Goal: Information Seeking & Learning: Learn about a topic

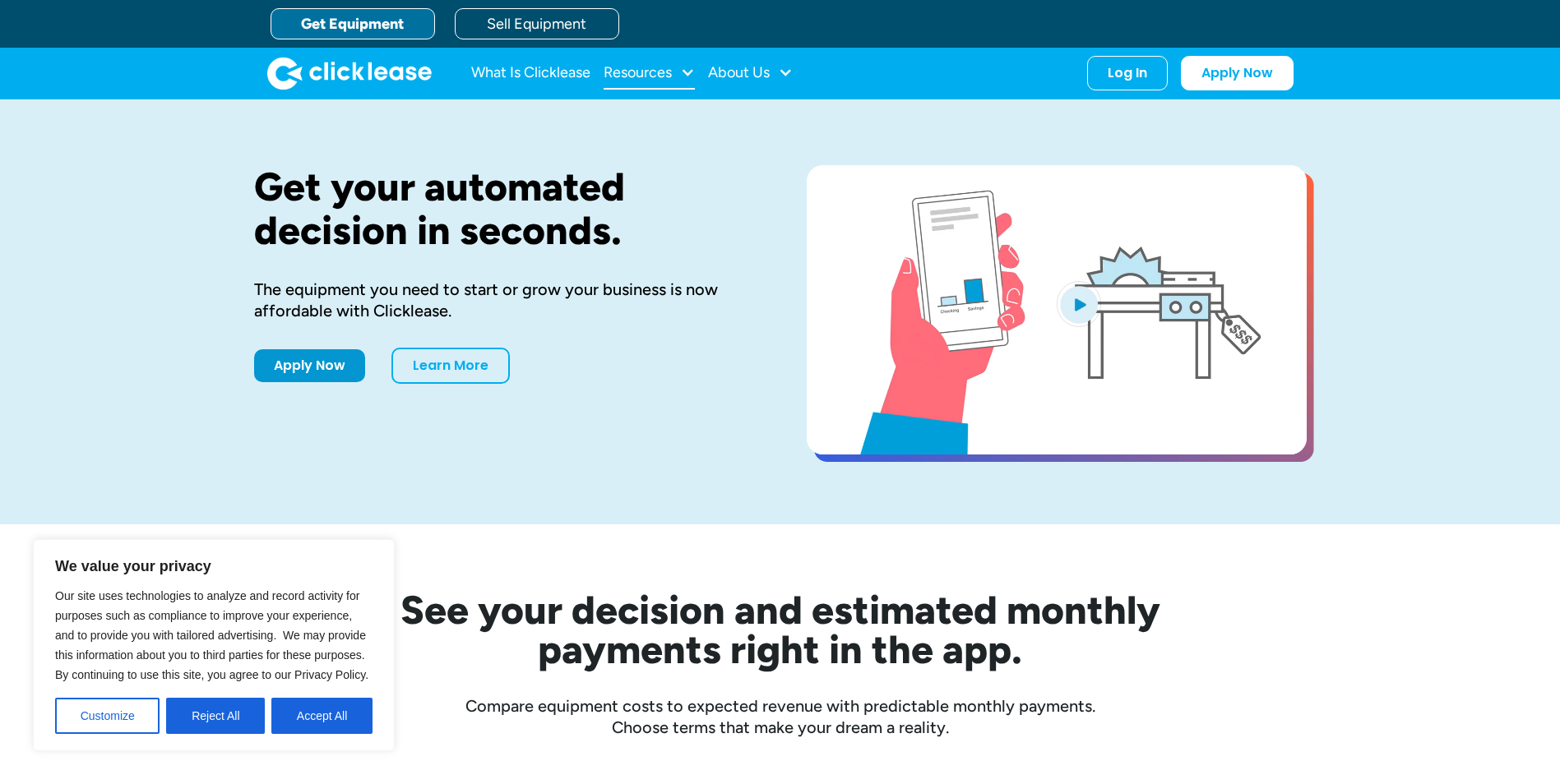
click at [642, 82] on div "Resources" at bounding box center [649, 73] width 92 height 33
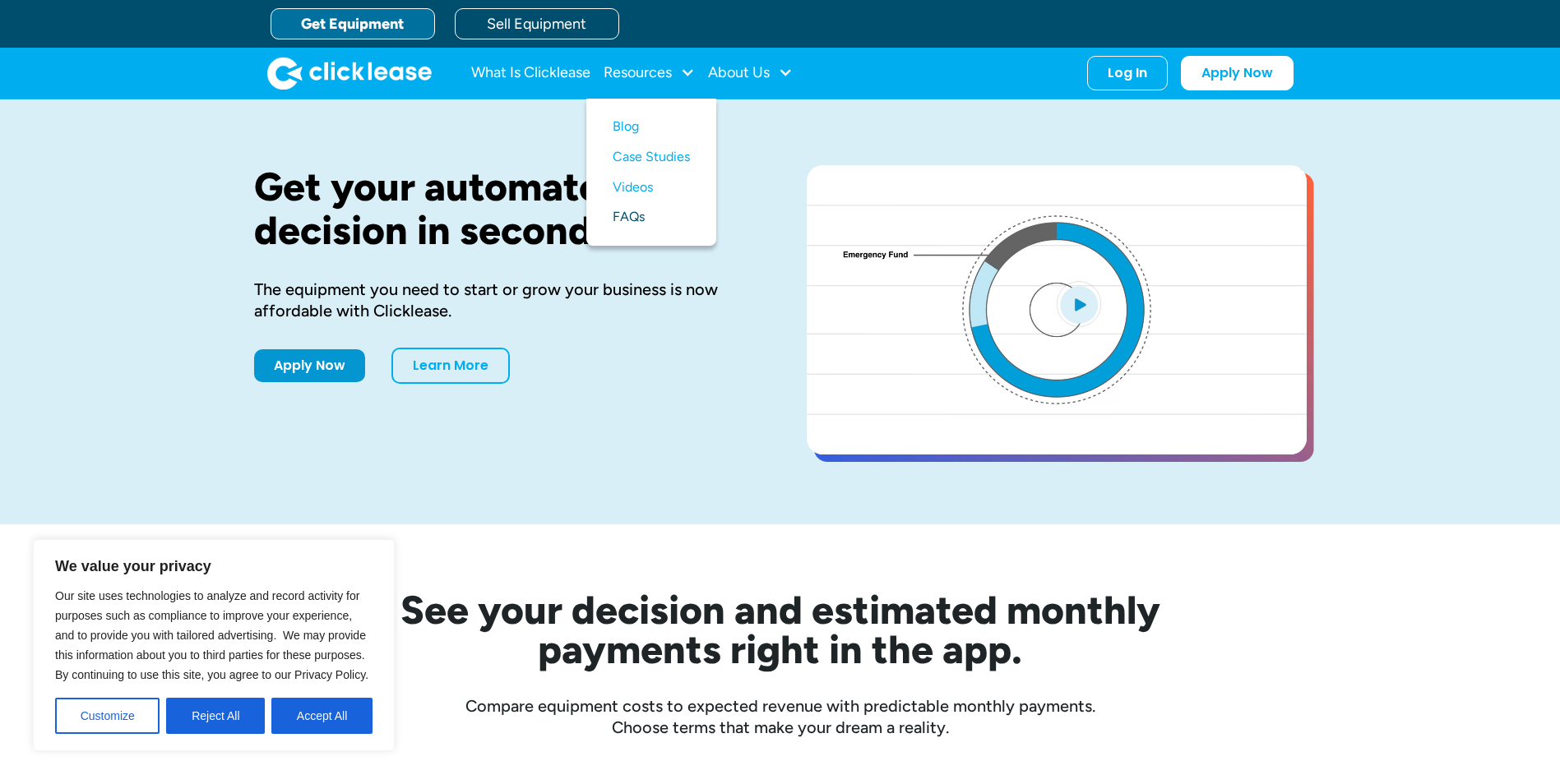
click at [626, 216] on link "FAQs" at bounding box center [651, 217] width 77 height 31
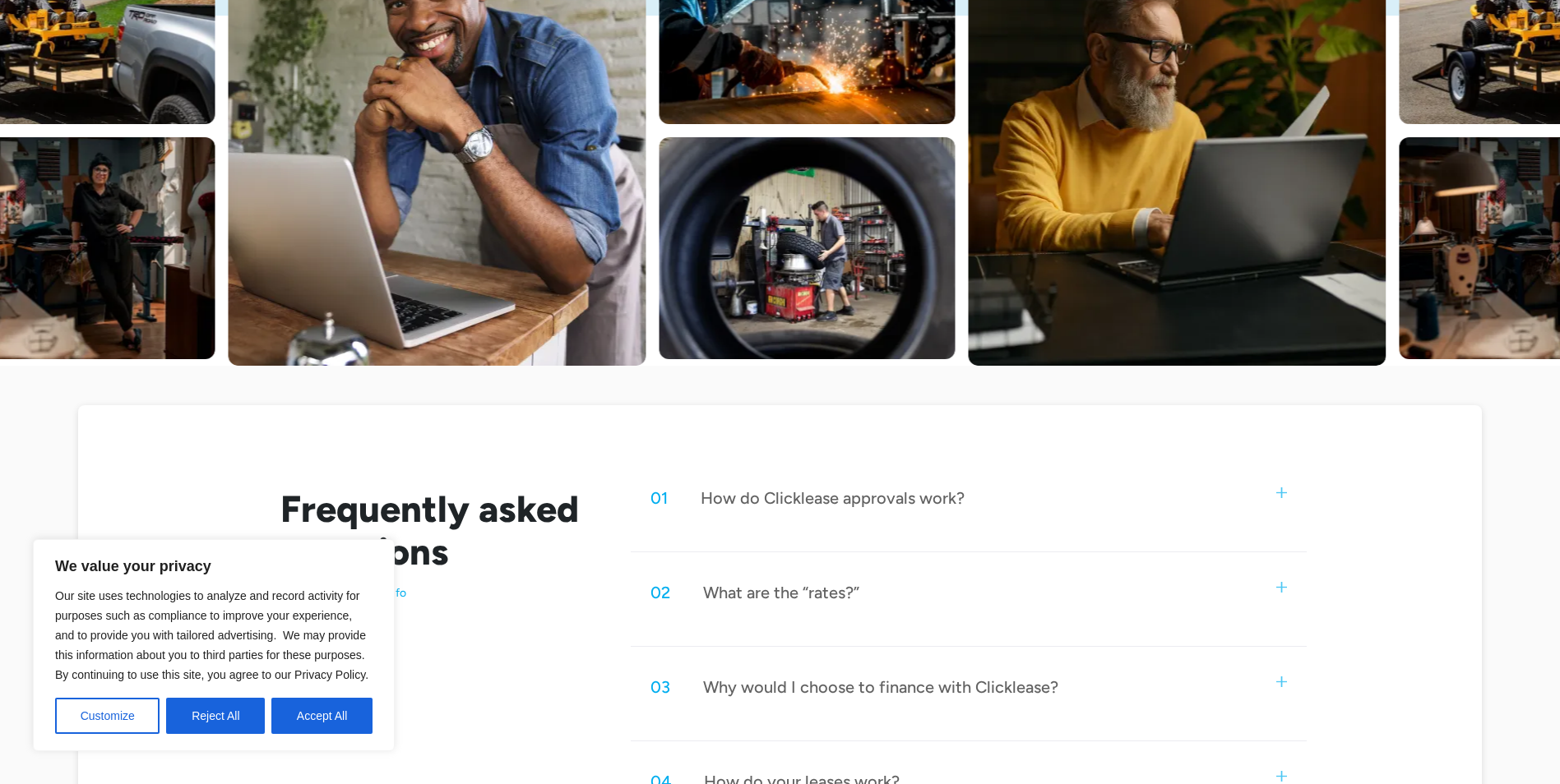
scroll to position [493, 0]
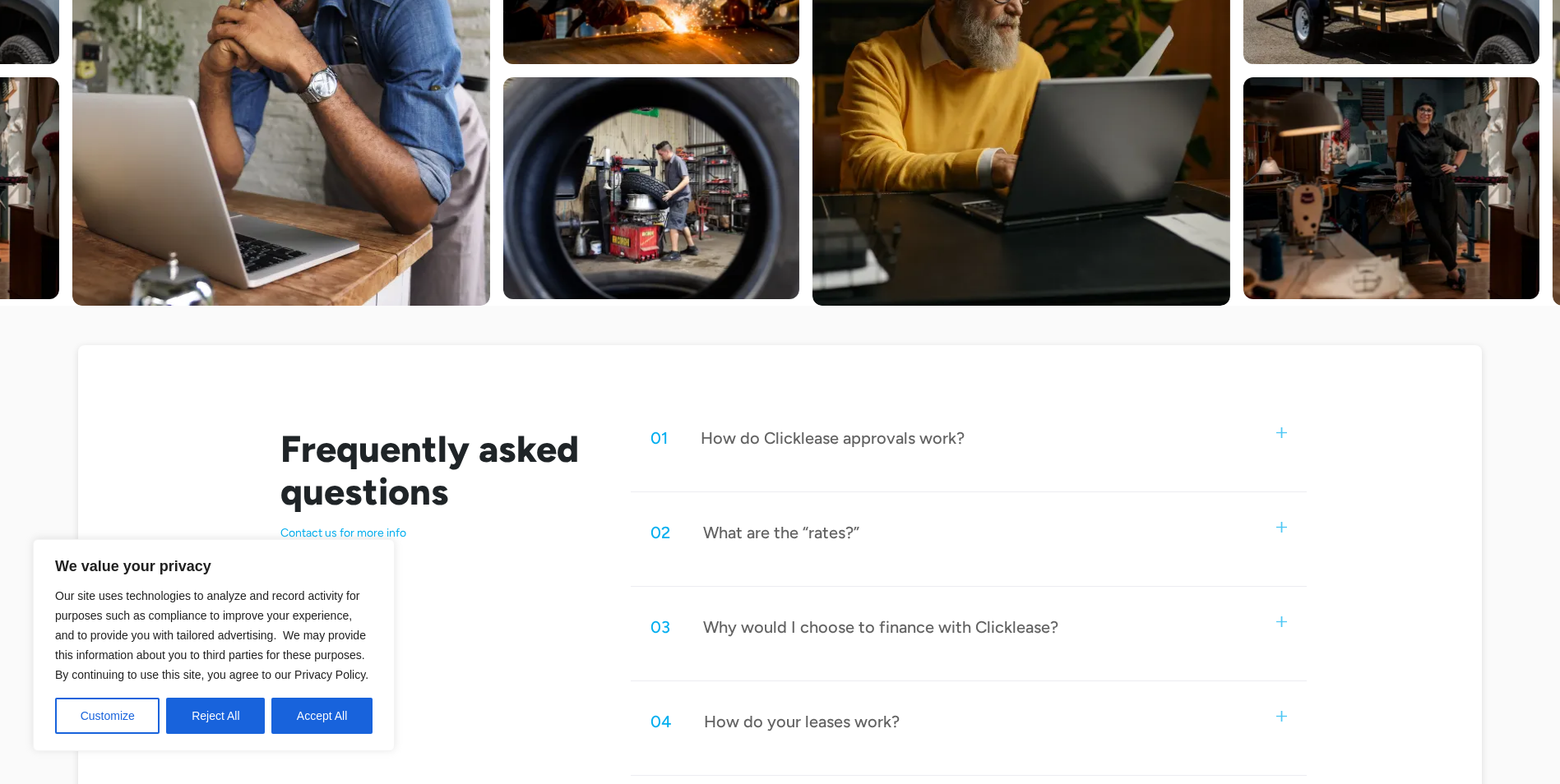
click at [816, 523] on div "What are the “rates?”" at bounding box center [781, 532] width 156 height 21
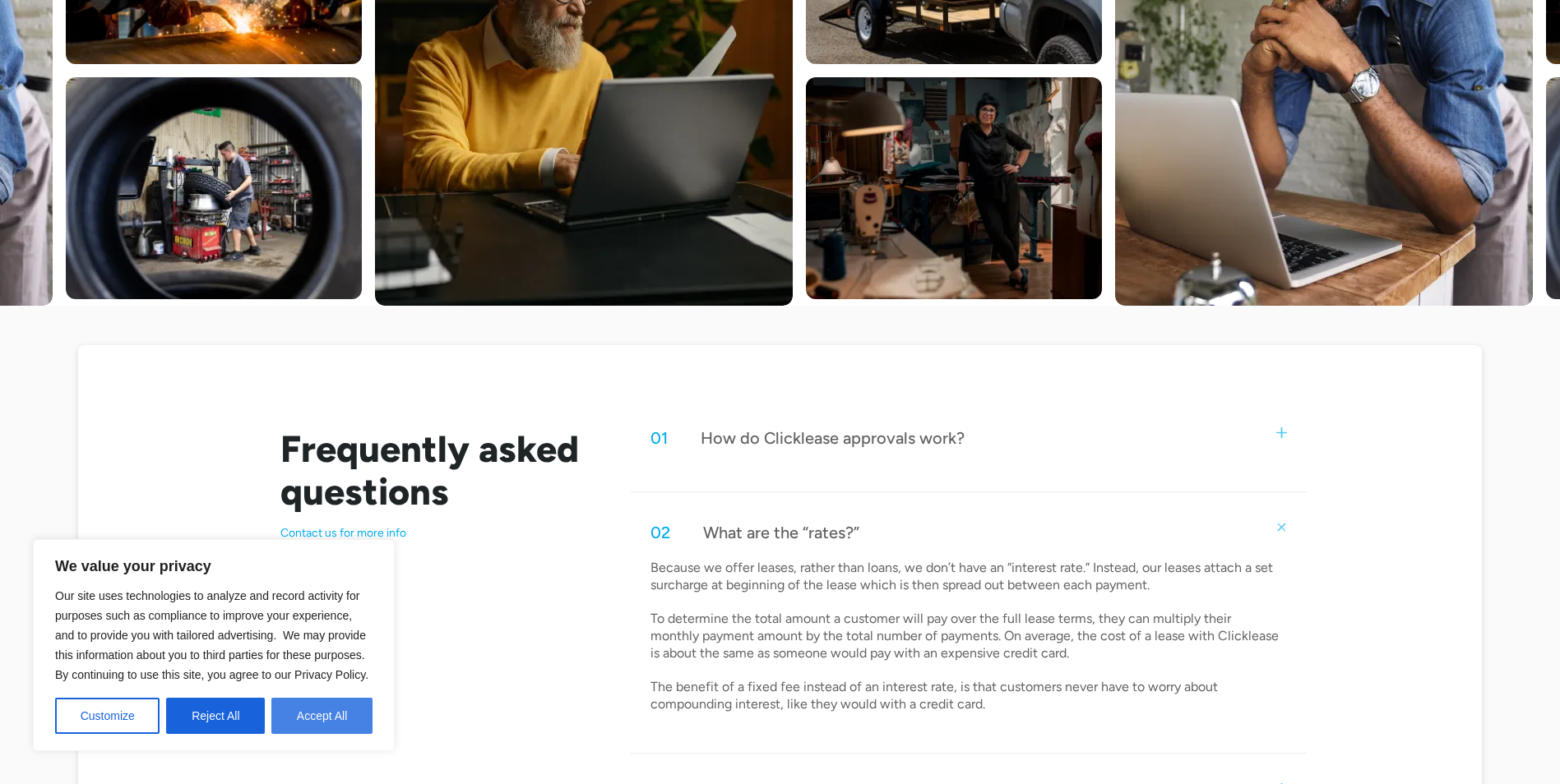
click at [304, 723] on button "Accept All" at bounding box center [322, 715] width 101 height 36
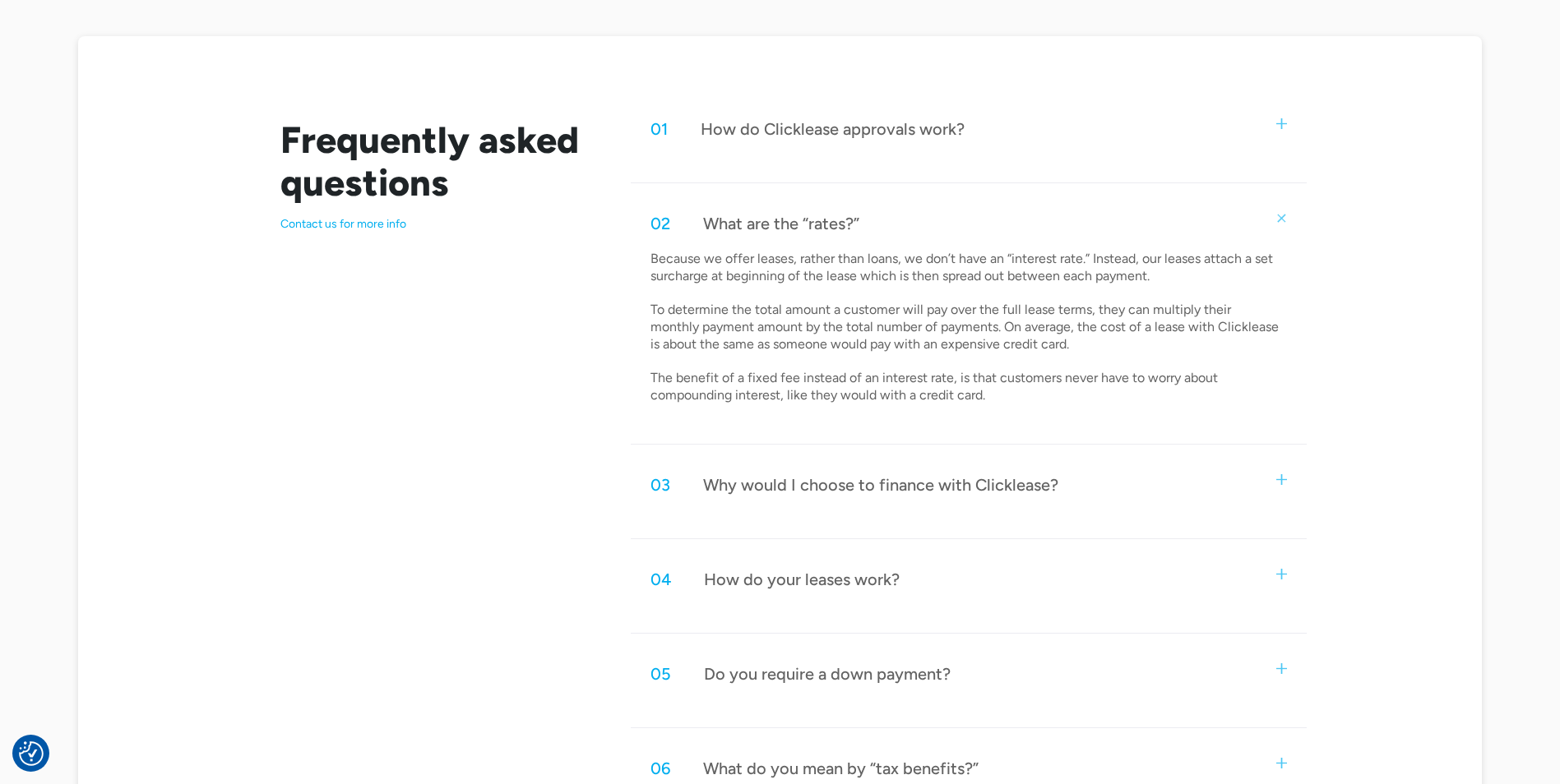
scroll to position [822, 0]
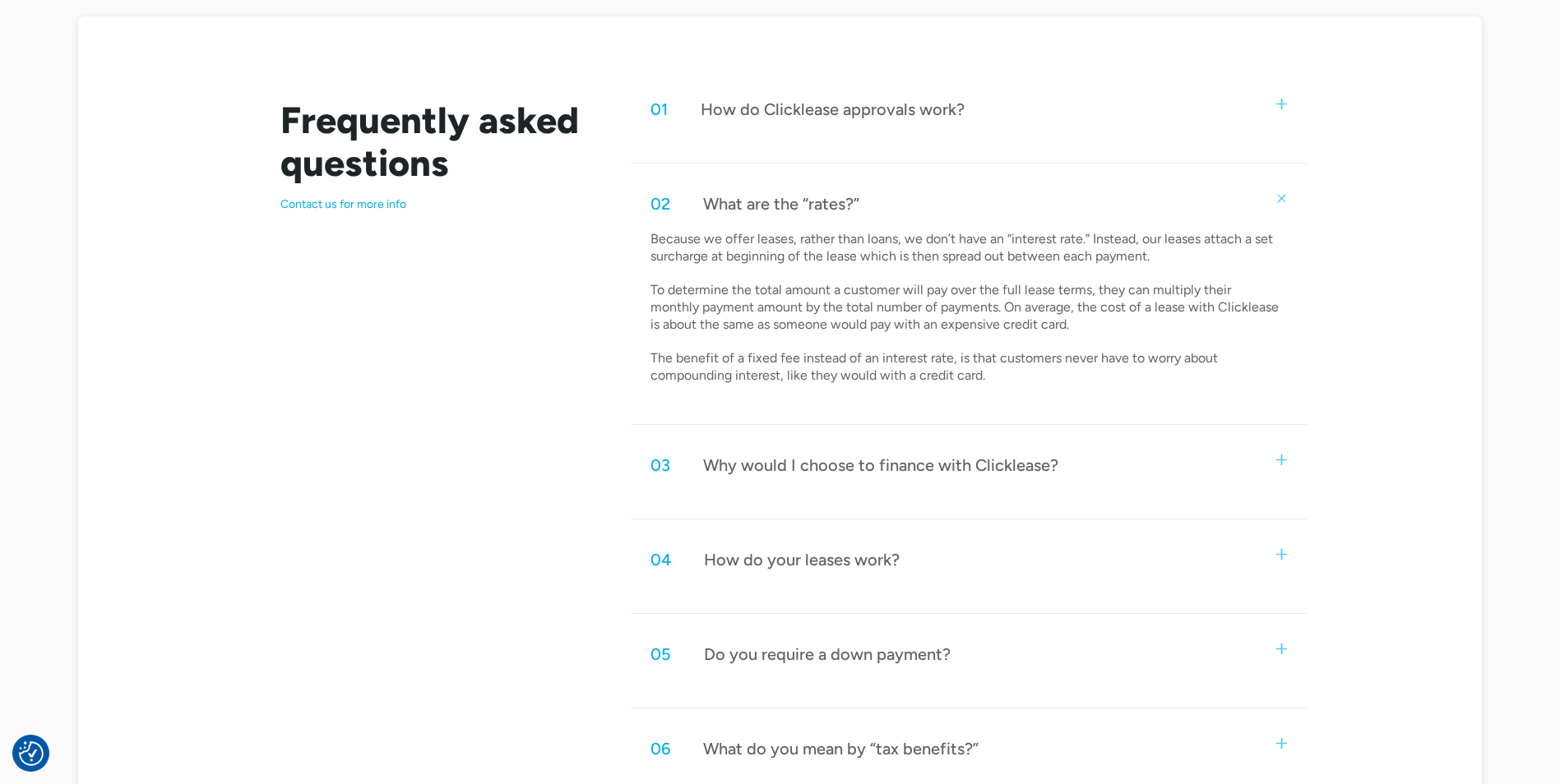
click at [900, 464] on div "Why would I choose to finance with Clicklease?" at bounding box center [880, 465] width 355 height 21
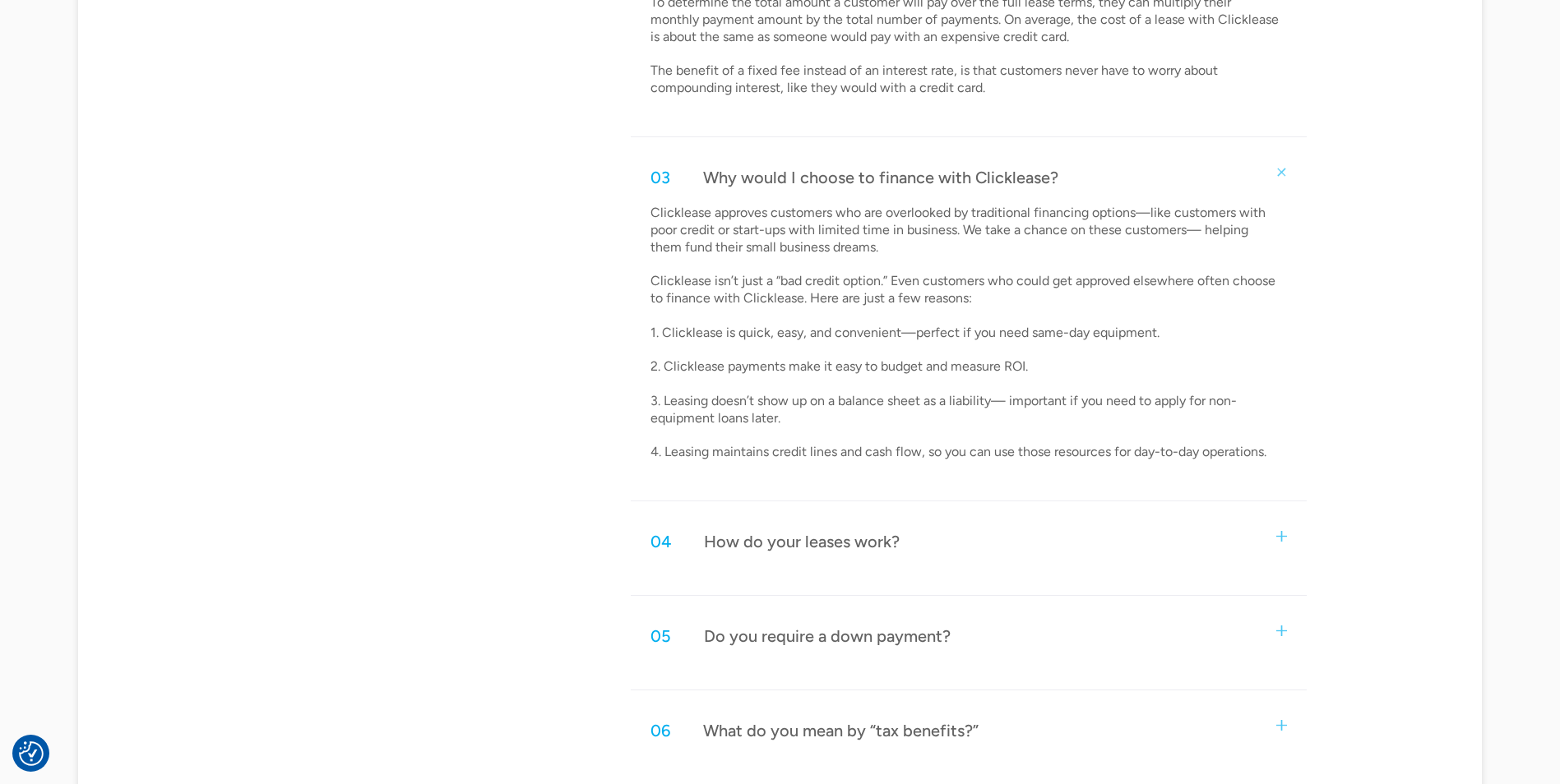
scroll to position [1151, 0]
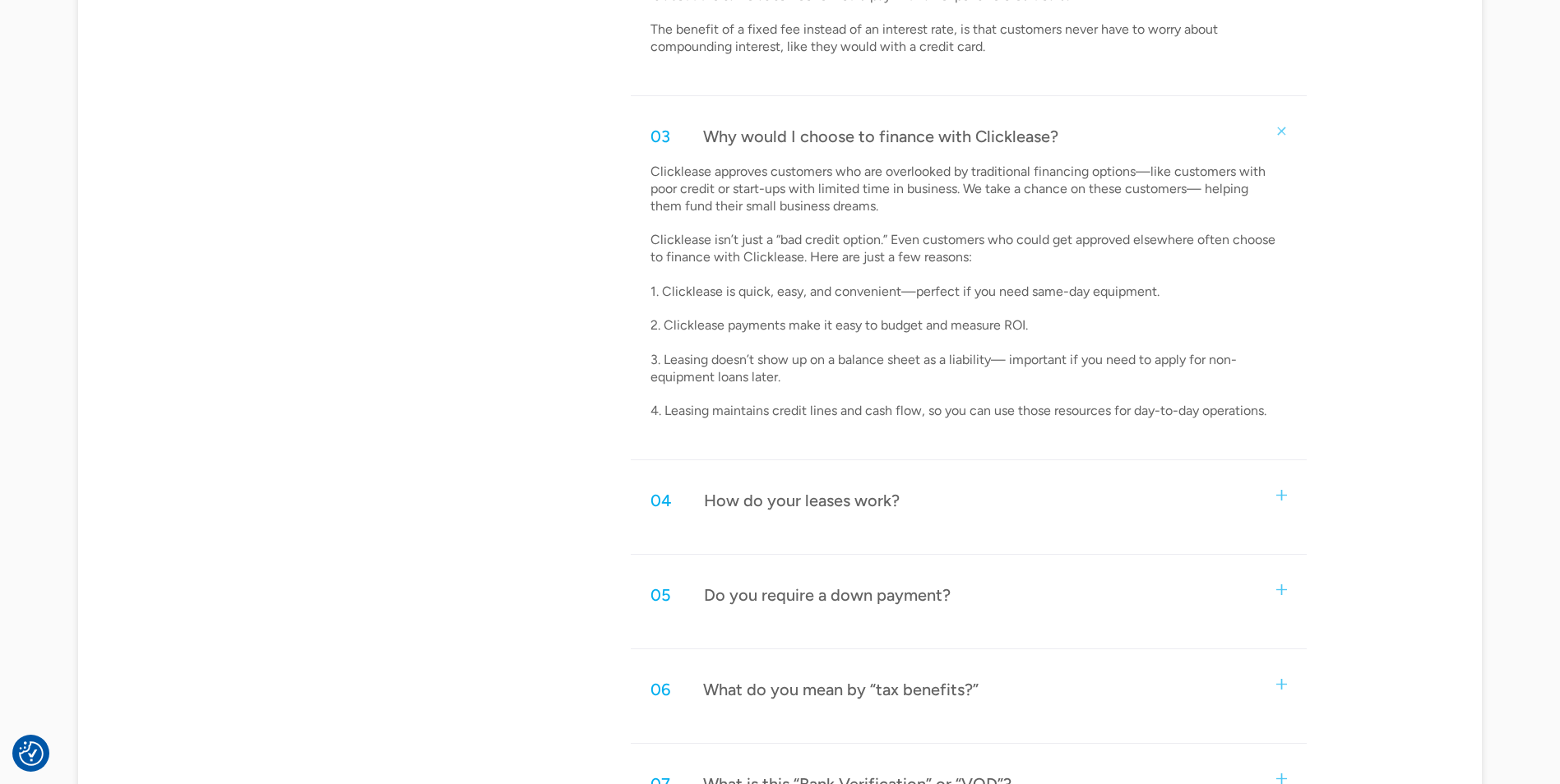
click at [822, 511] on div "How do your leases work?" at bounding box center [801, 500] width 196 height 21
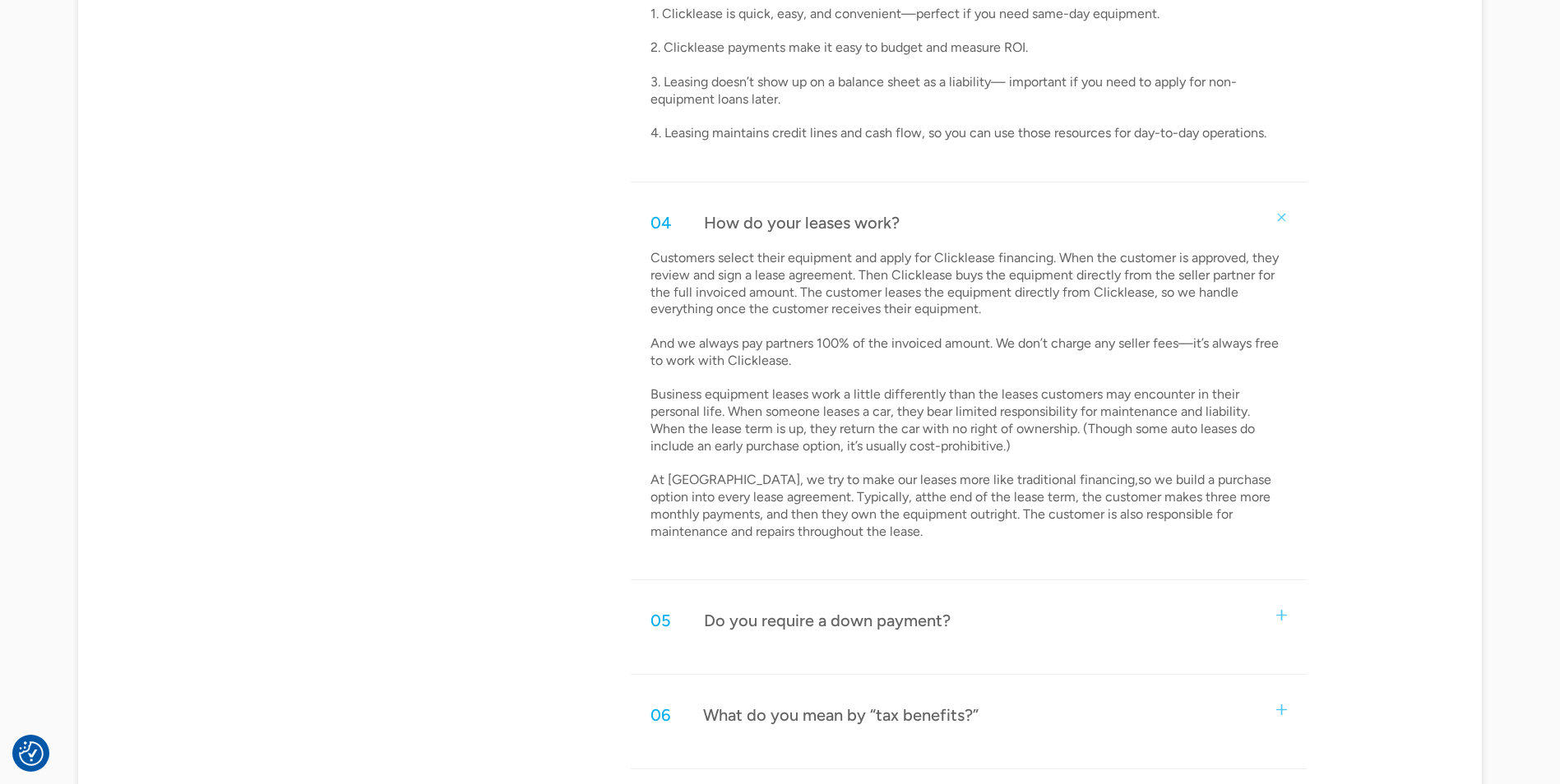
scroll to position [1480, 0]
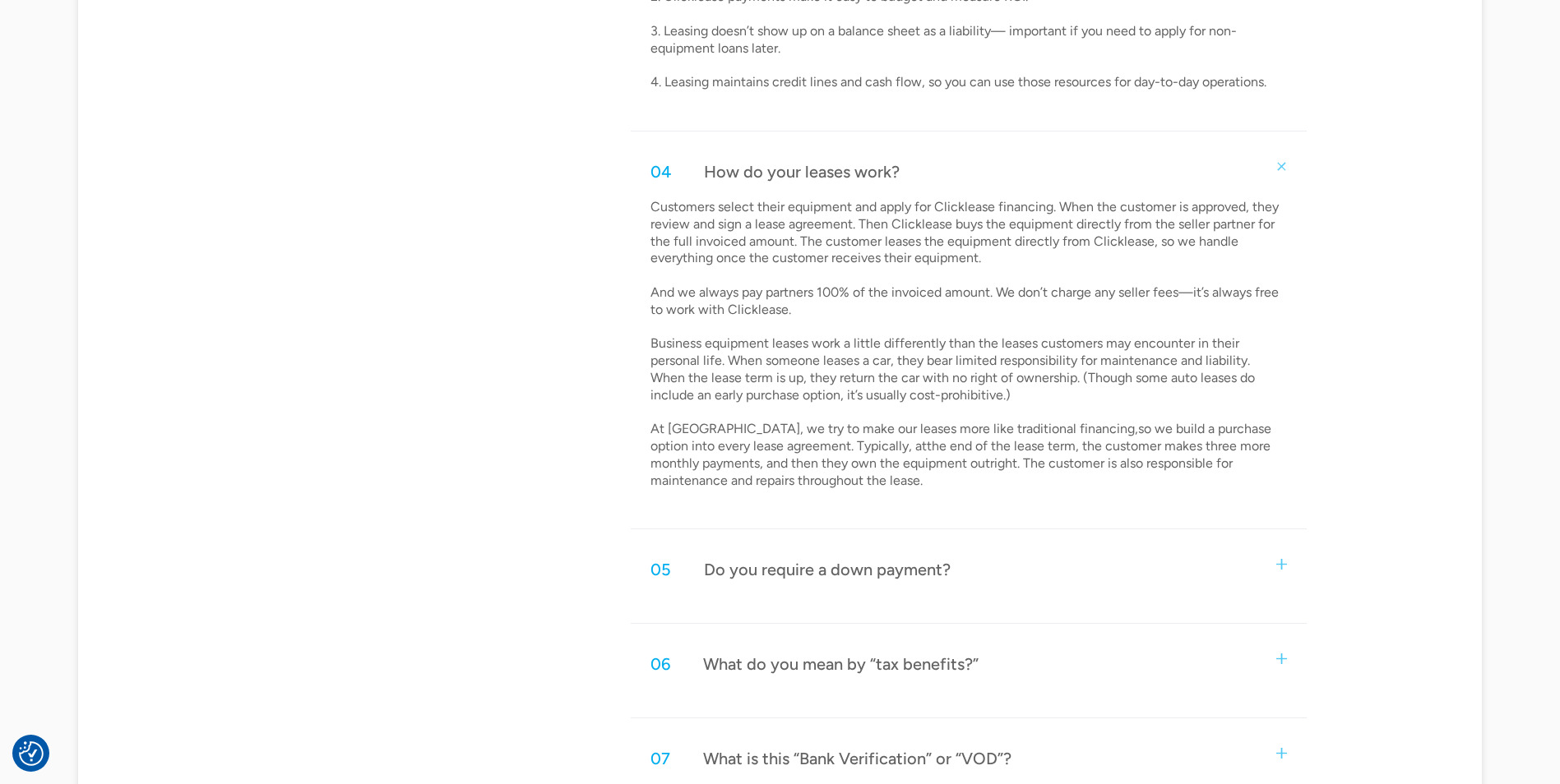
click at [727, 569] on div "Do you require a down payment?" at bounding box center [827, 569] width 247 height 21
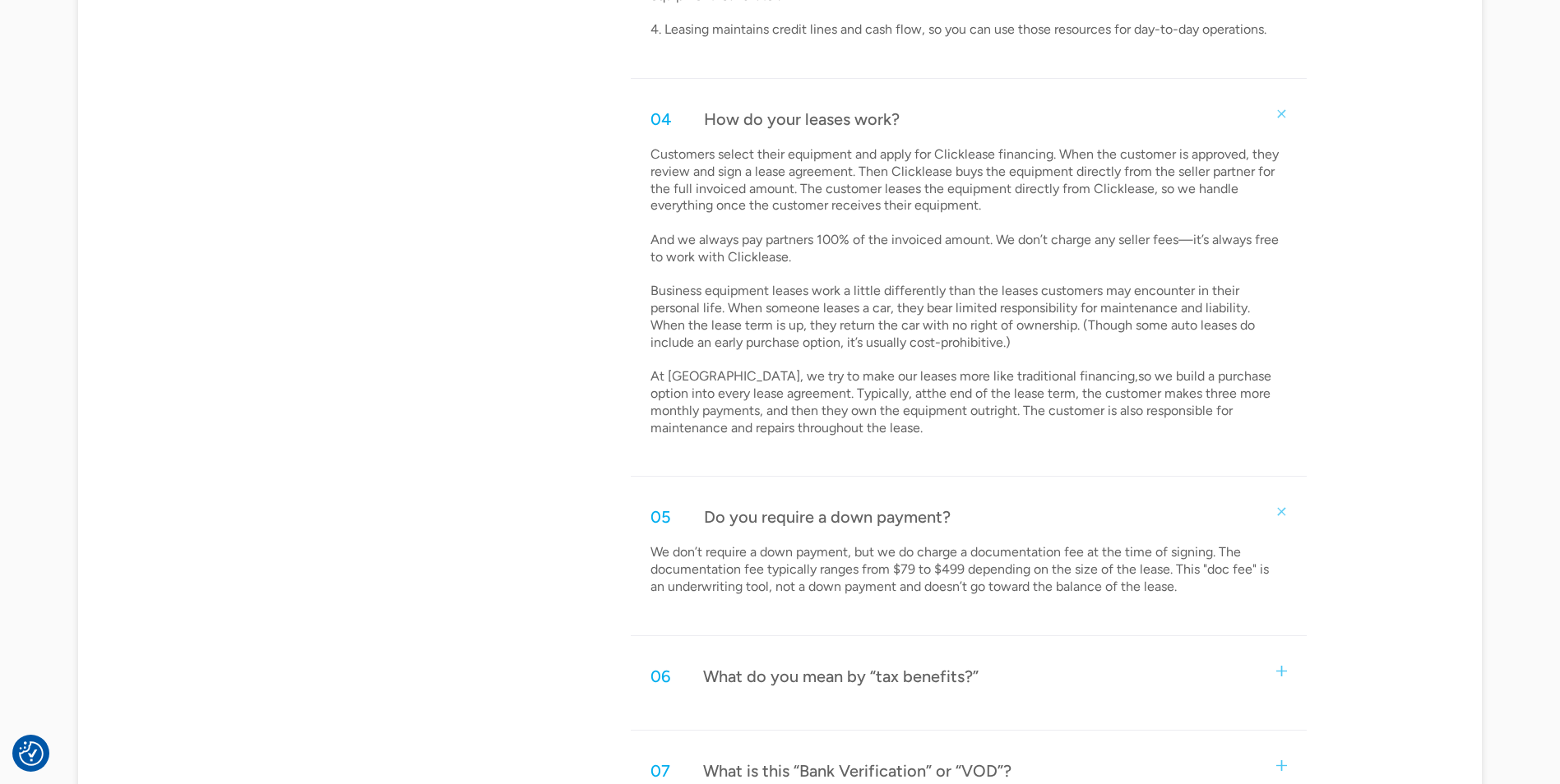
scroll to position [1561, 0]
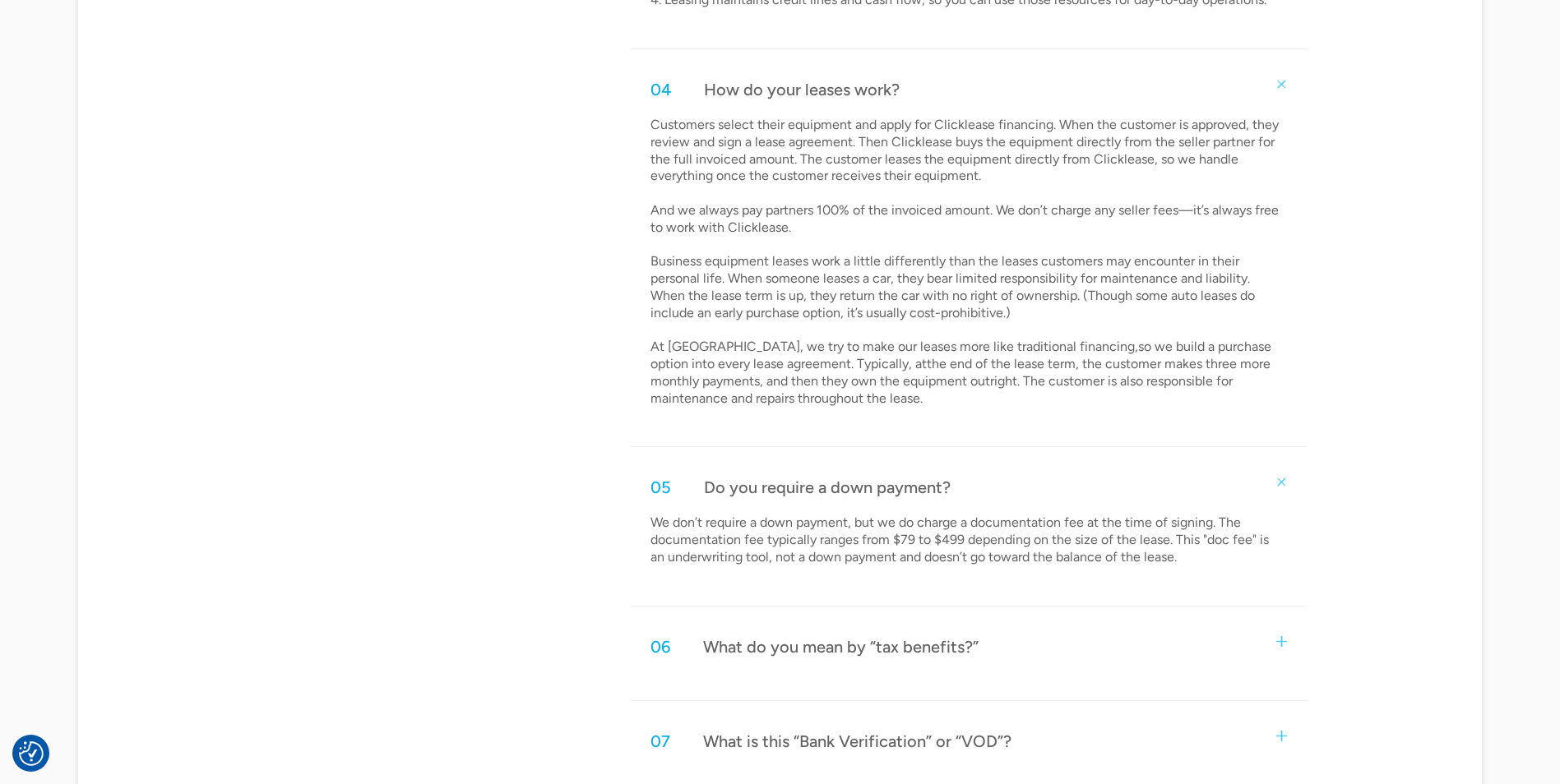
click at [923, 652] on div "What do you mean by “tax benefits?”" at bounding box center [840, 647] width 276 height 21
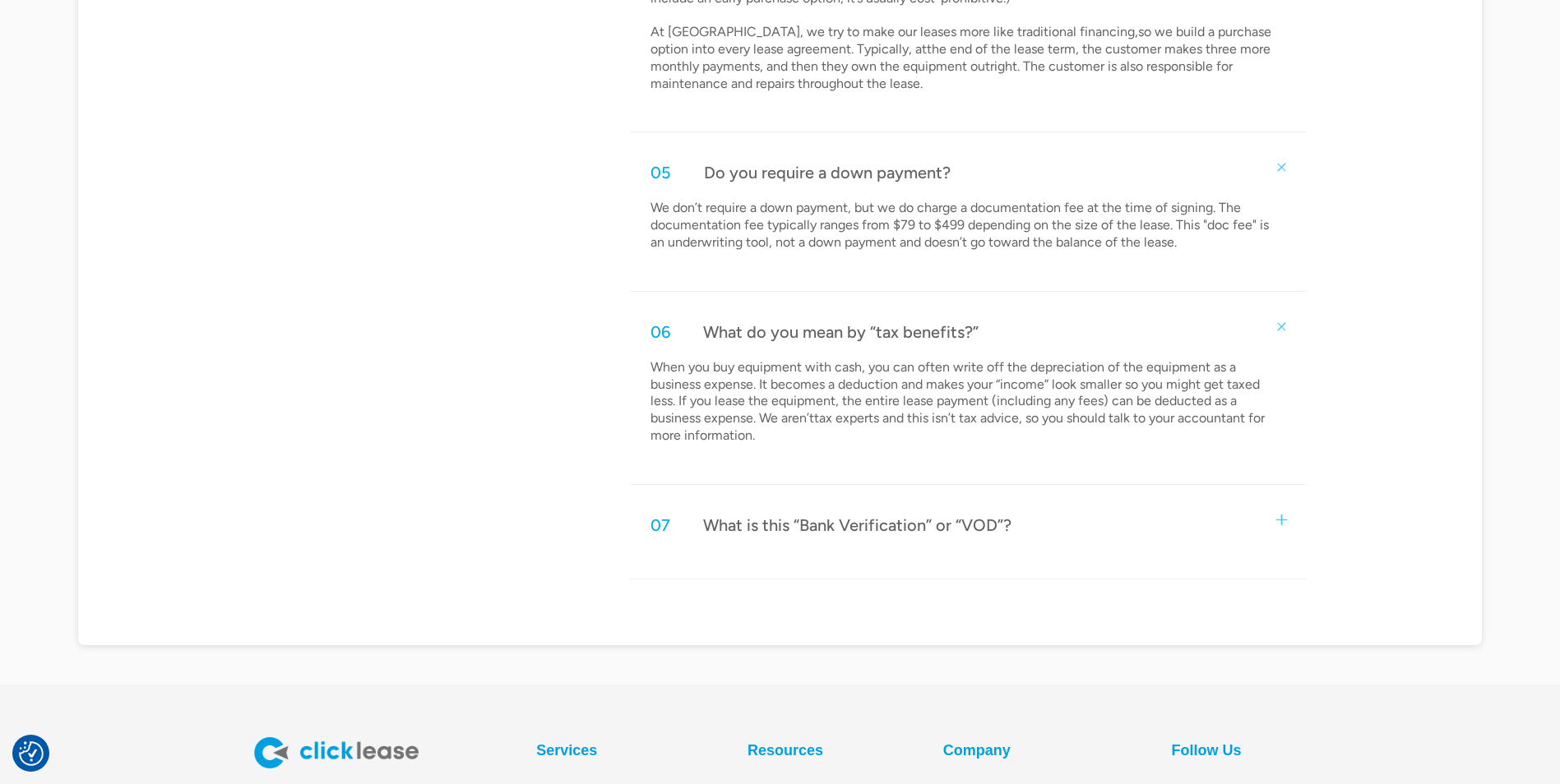
scroll to position [1890, 0]
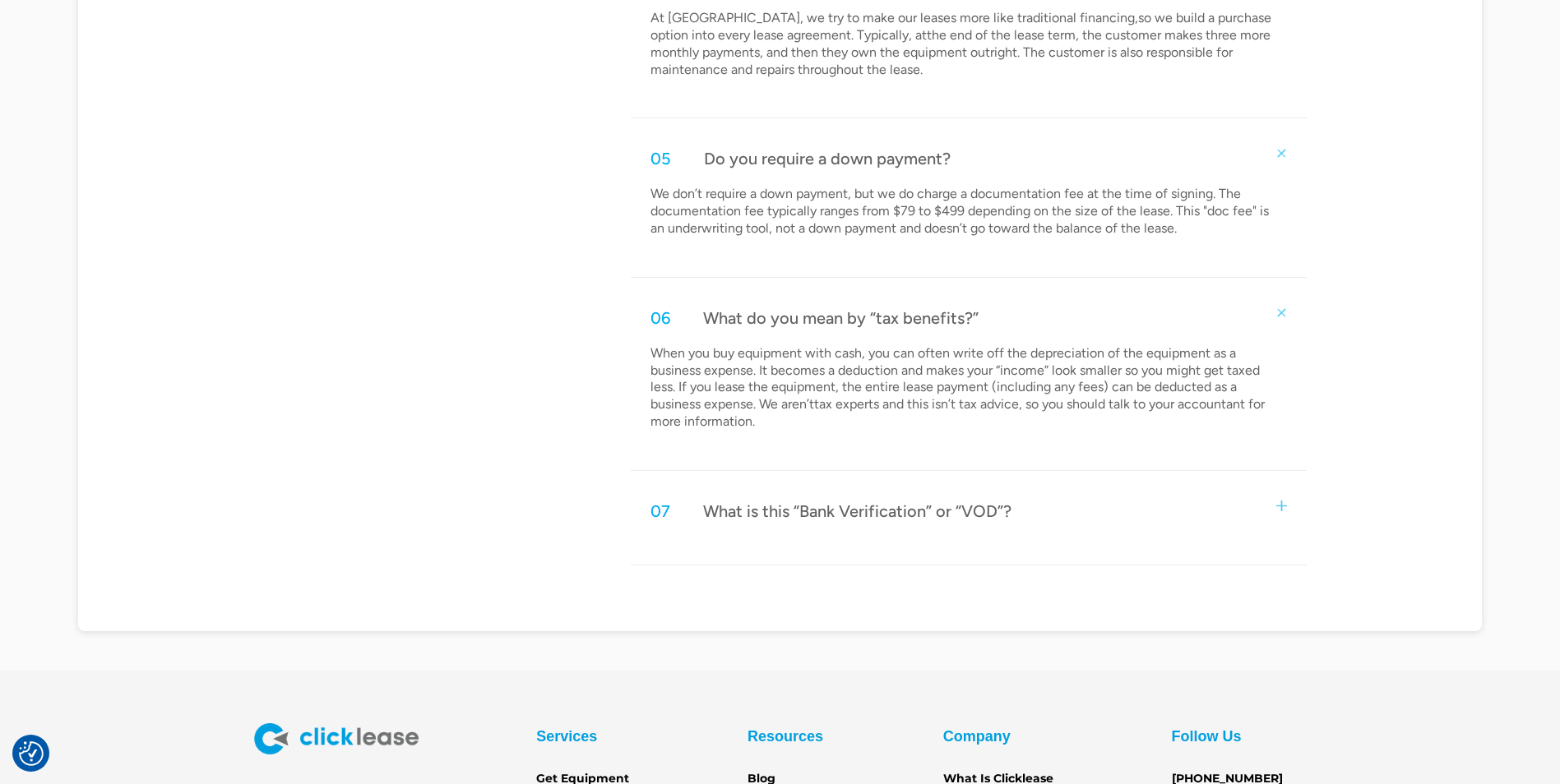
click at [888, 515] on div "What is this “Bank Verification” or “VOD”?" at bounding box center [856, 511] width 308 height 21
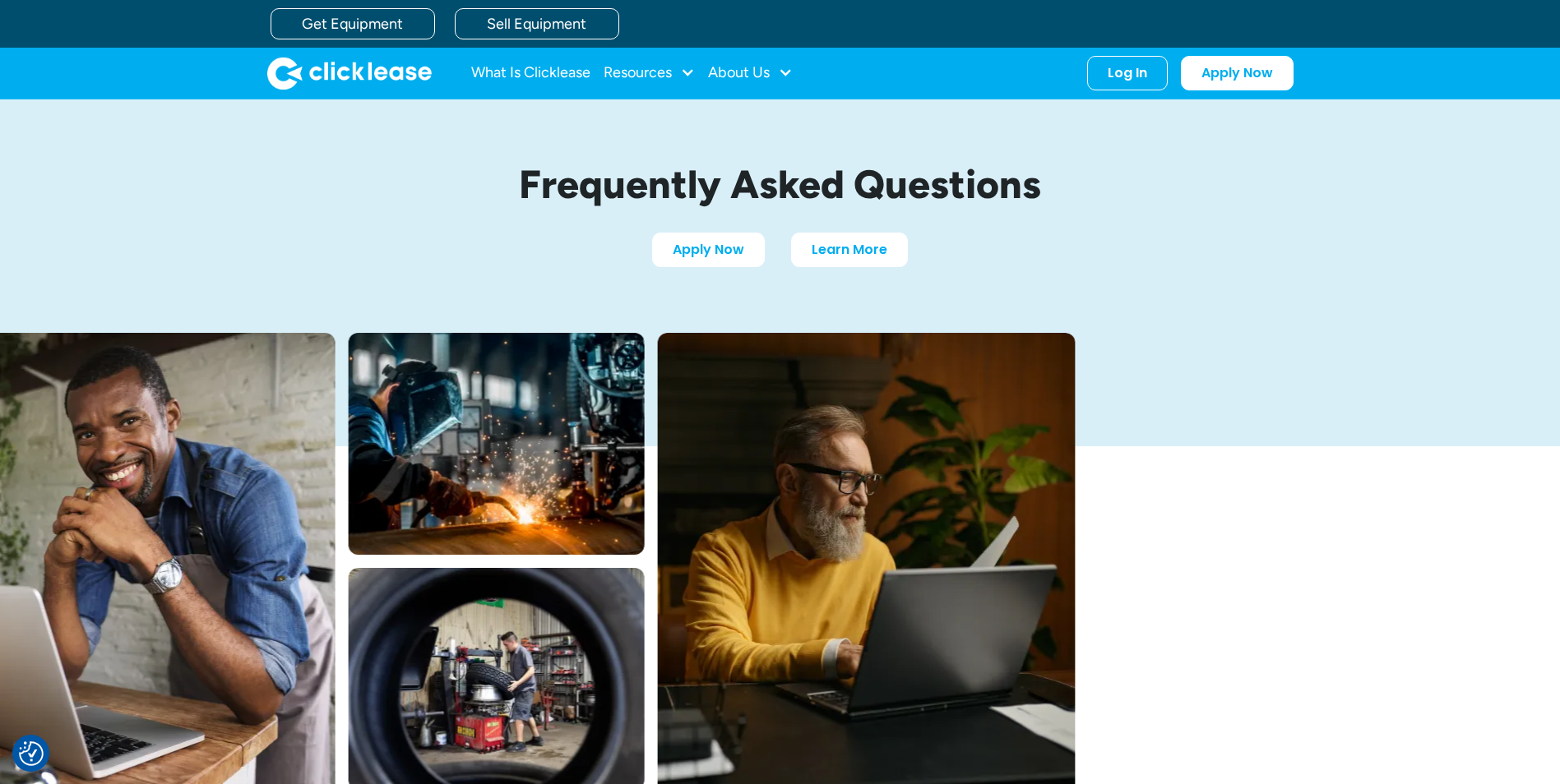
scroll to position [0, 0]
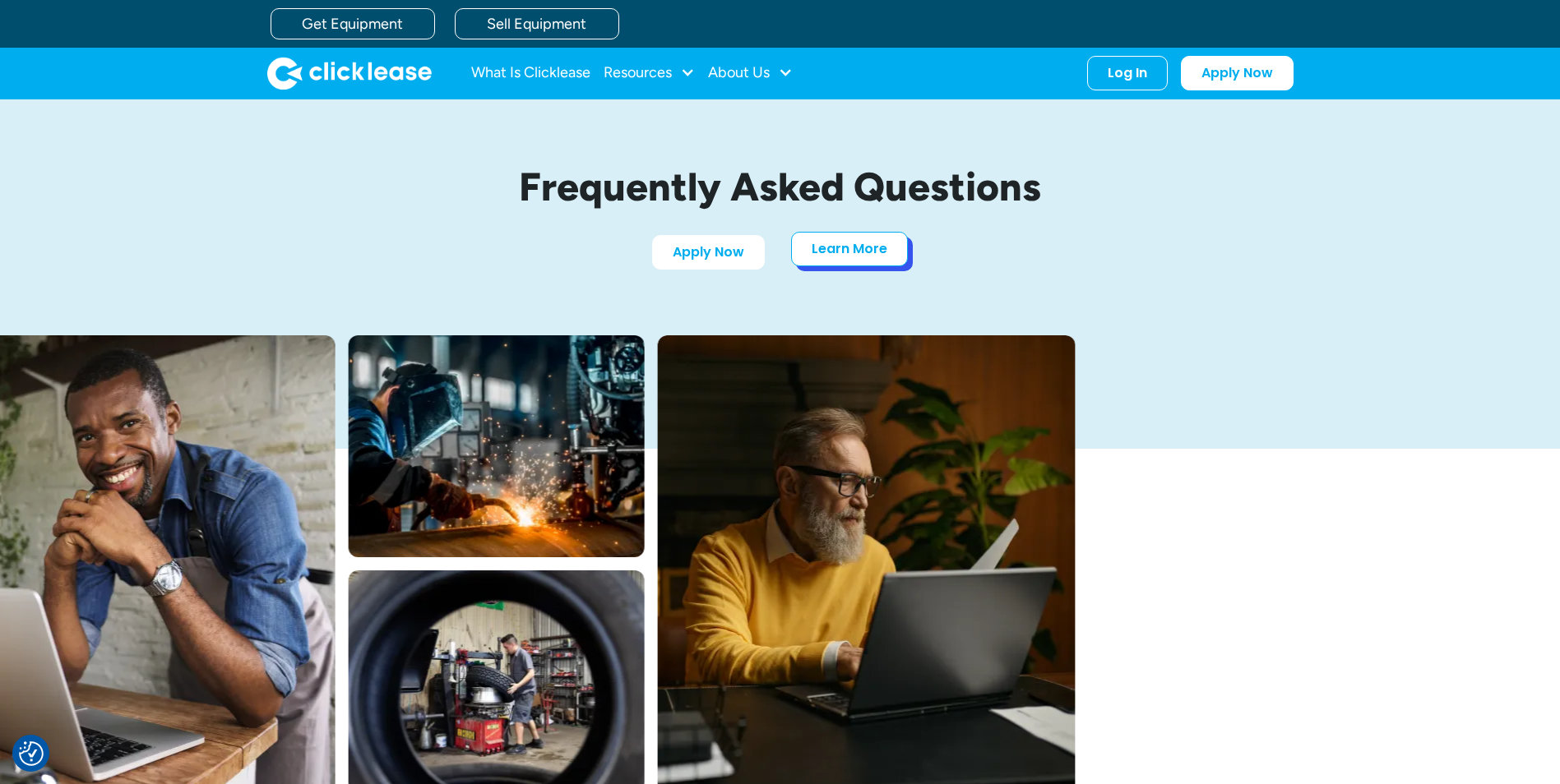
click at [868, 249] on link "Learn More" at bounding box center [850, 249] width 117 height 35
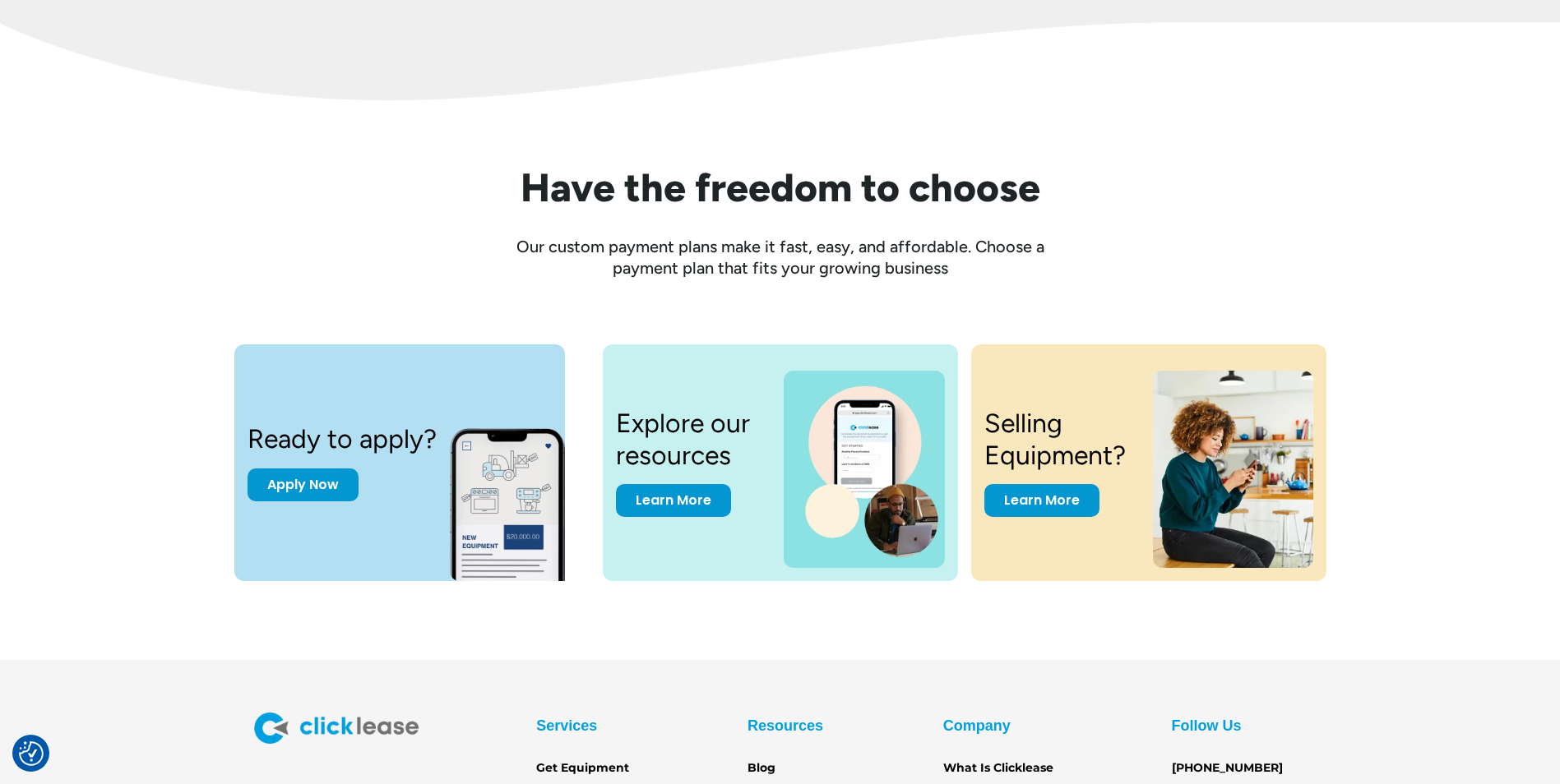
scroll to position [2055, 0]
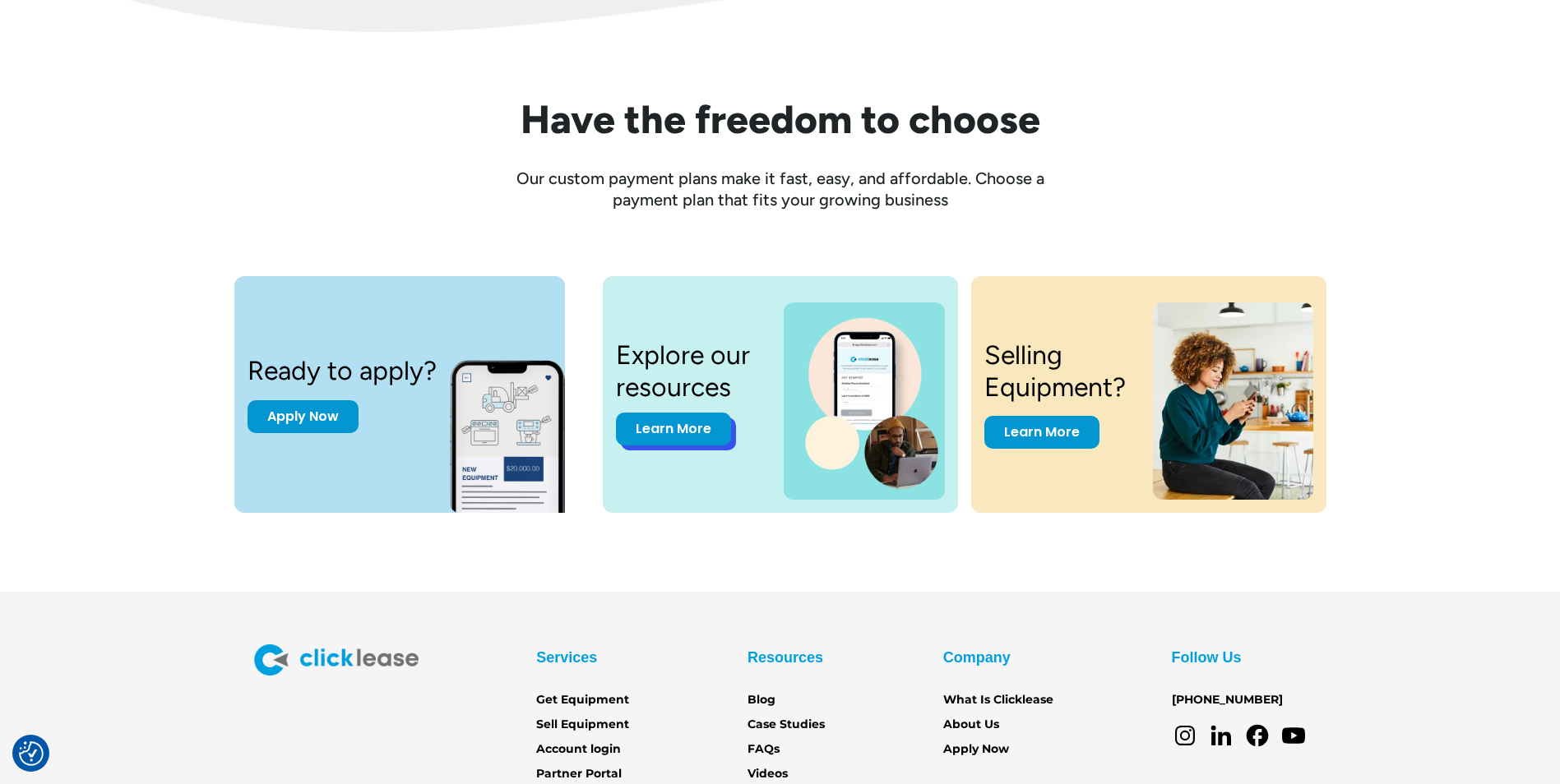
click at [682, 444] on link "Learn More" at bounding box center [674, 428] width 115 height 33
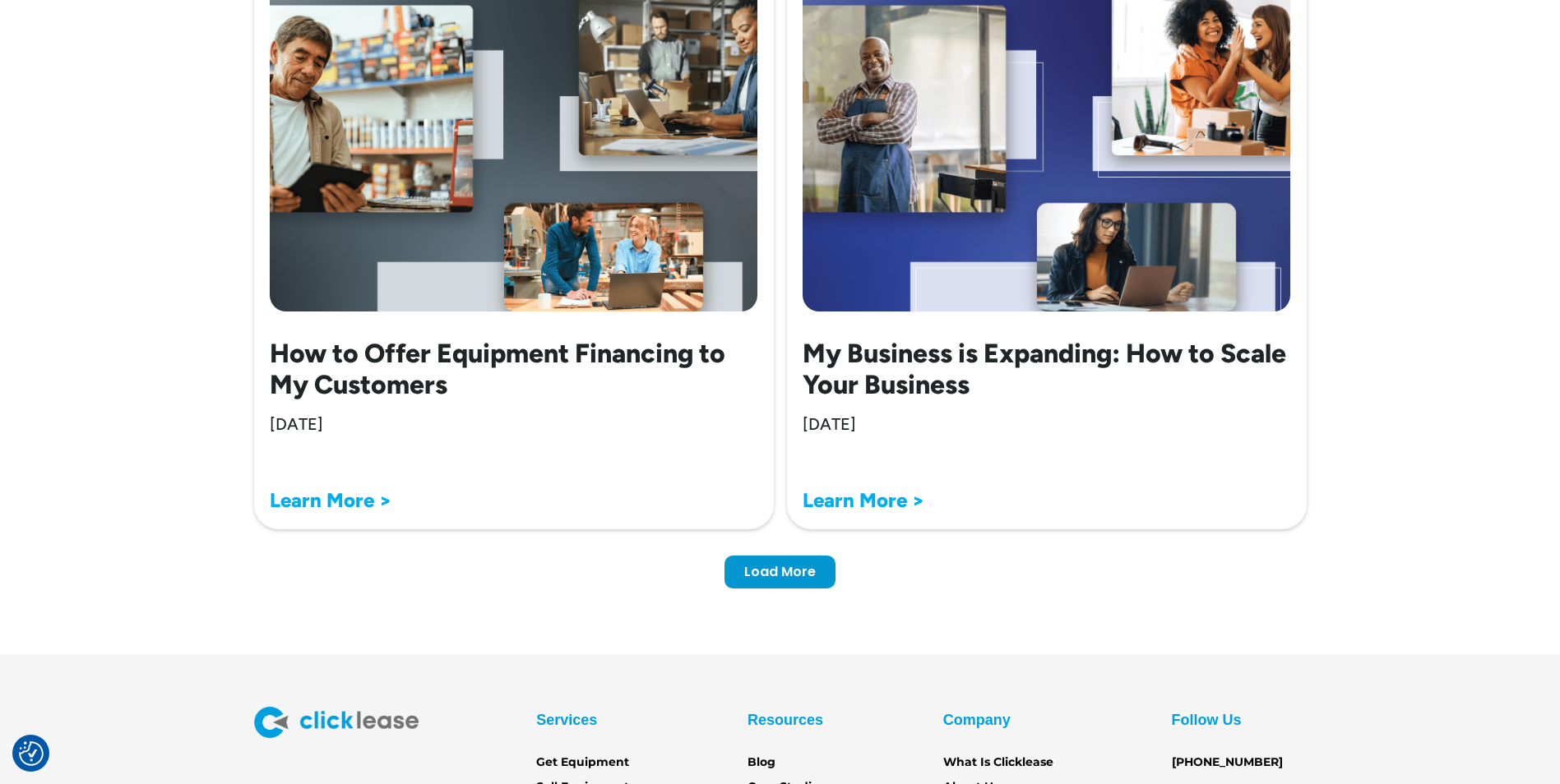
scroll to position [5014, 0]
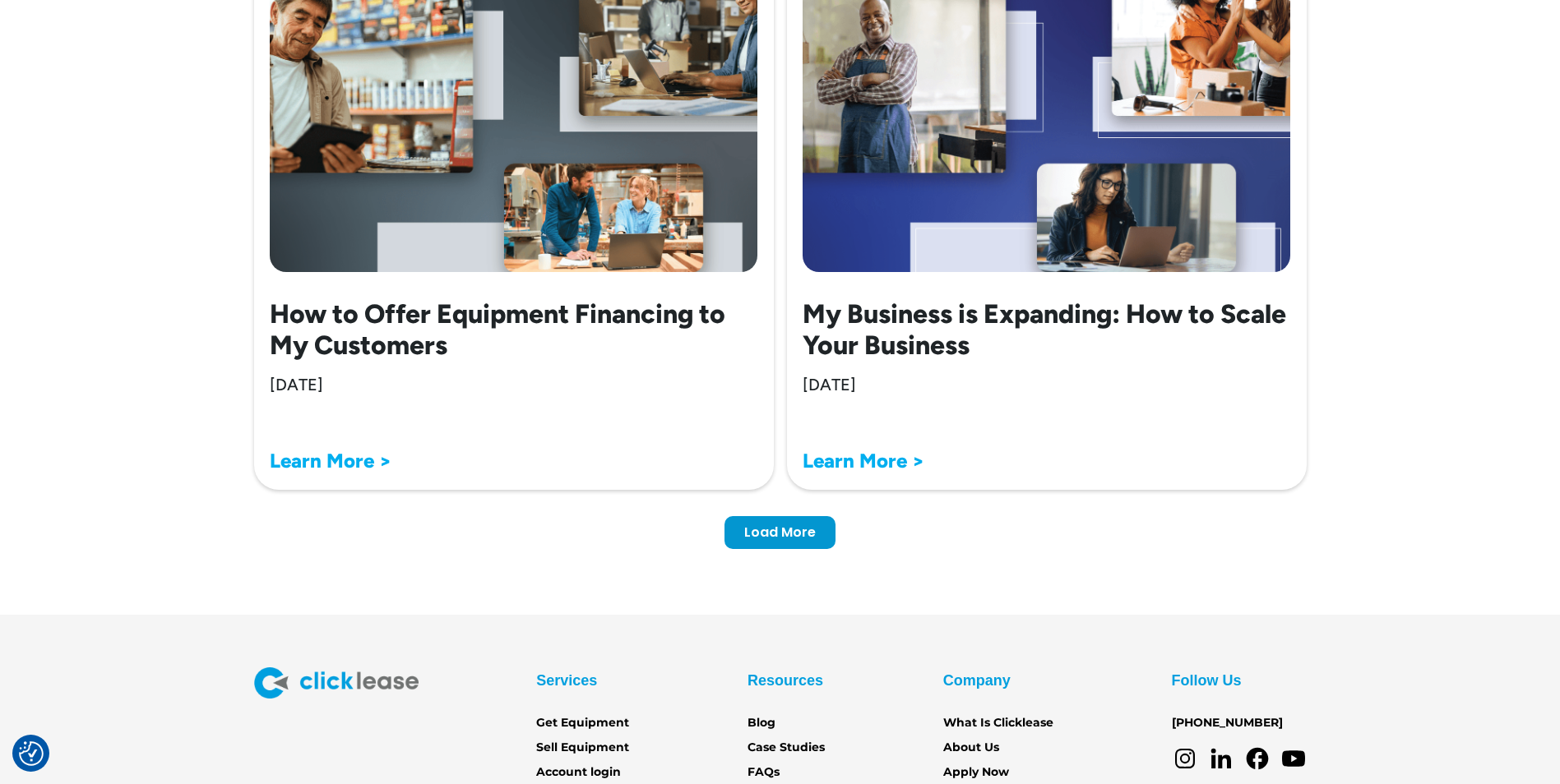
click at [856, 462] on strong "Learn More >" at bounding box center [862, 461] width 121 height 24
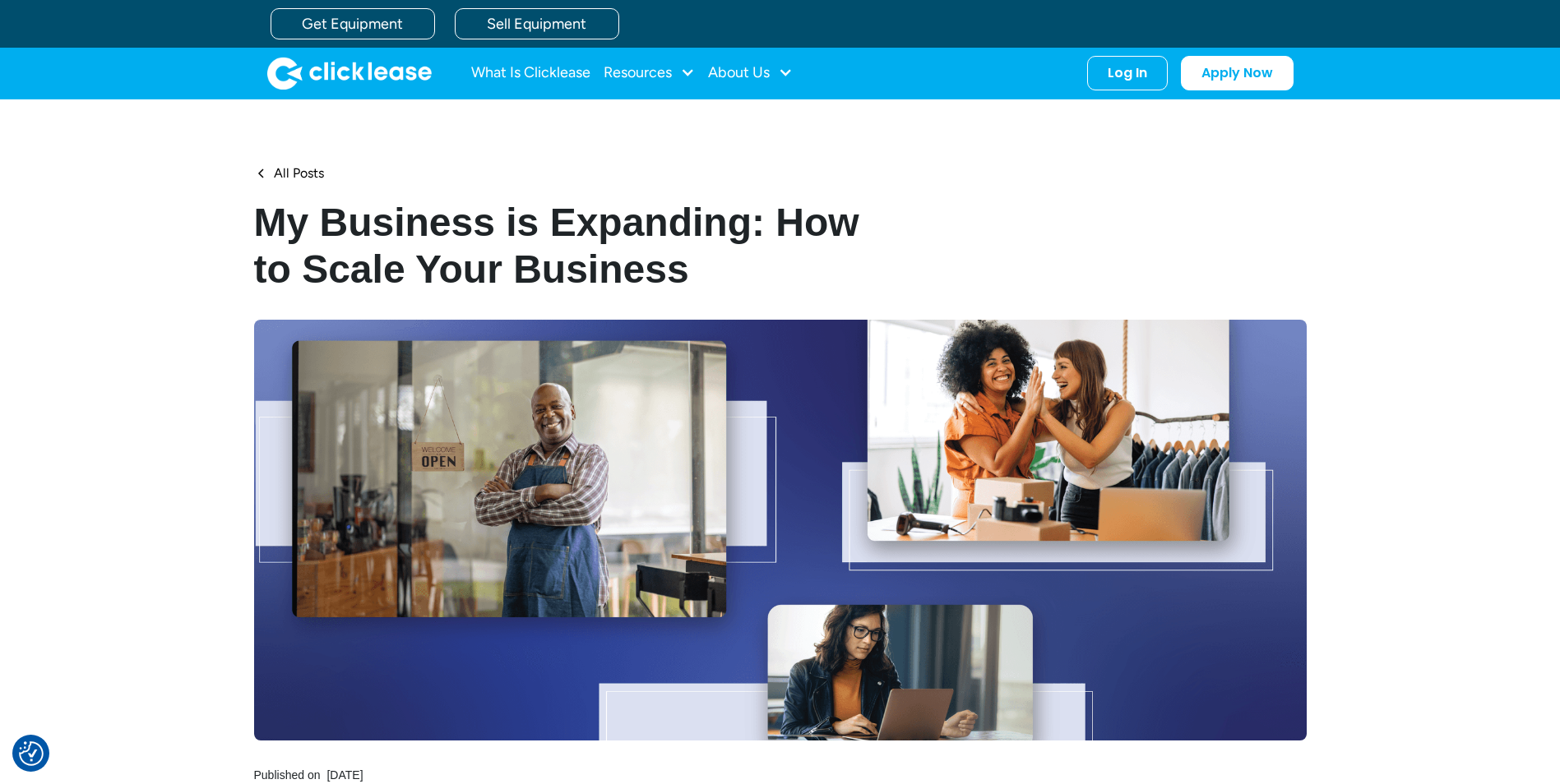
click at [290, 175] on div "All Posts" at bounding box center [299, 174] width 50 height 17
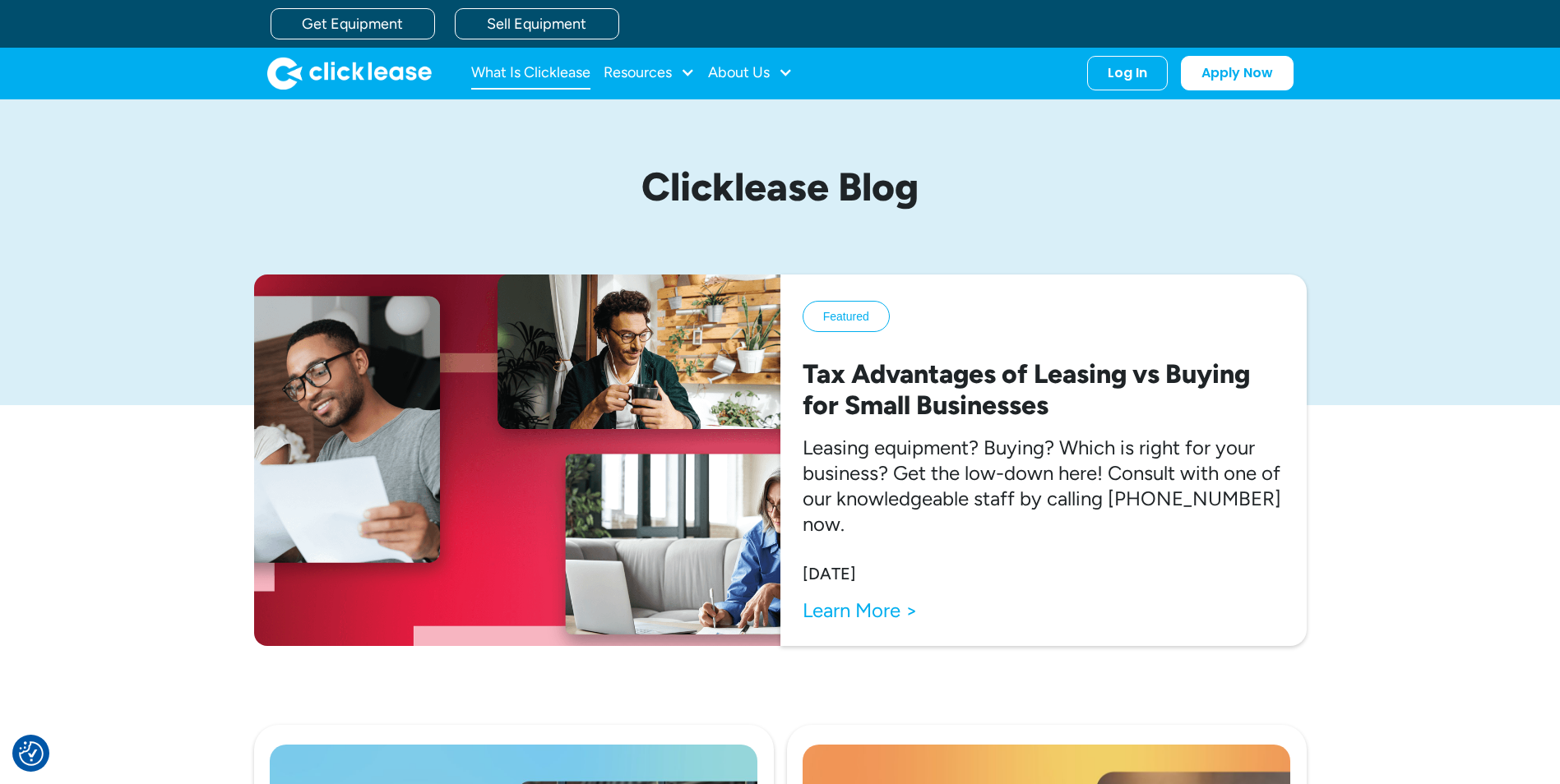
click at [575, 78] on link "What Is Clicklease" at bounding box center [530, 73] width 119 height 33
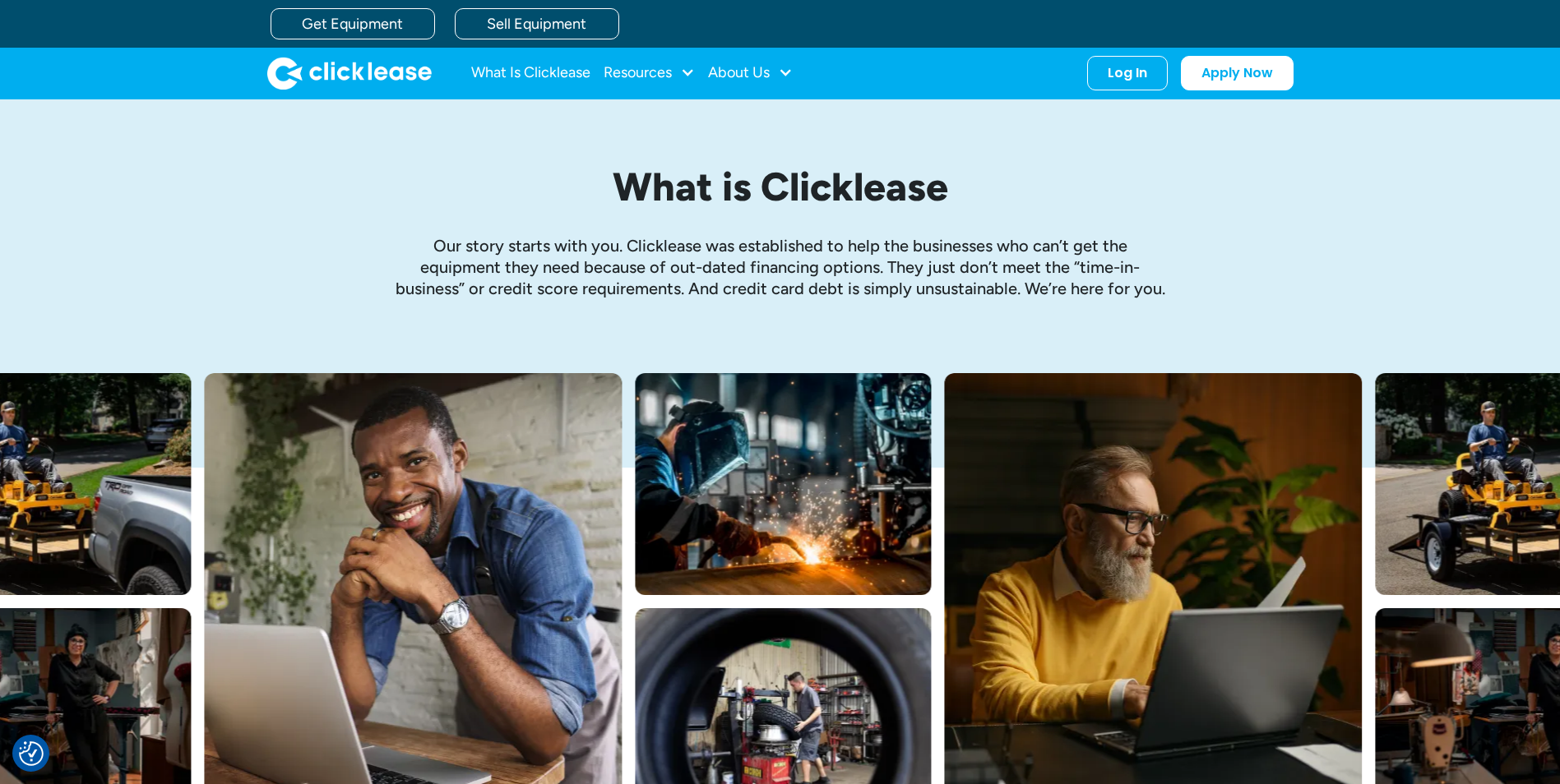
click at [411, 74] on img "home" at bounding box center [350, 73] width 165 height 33
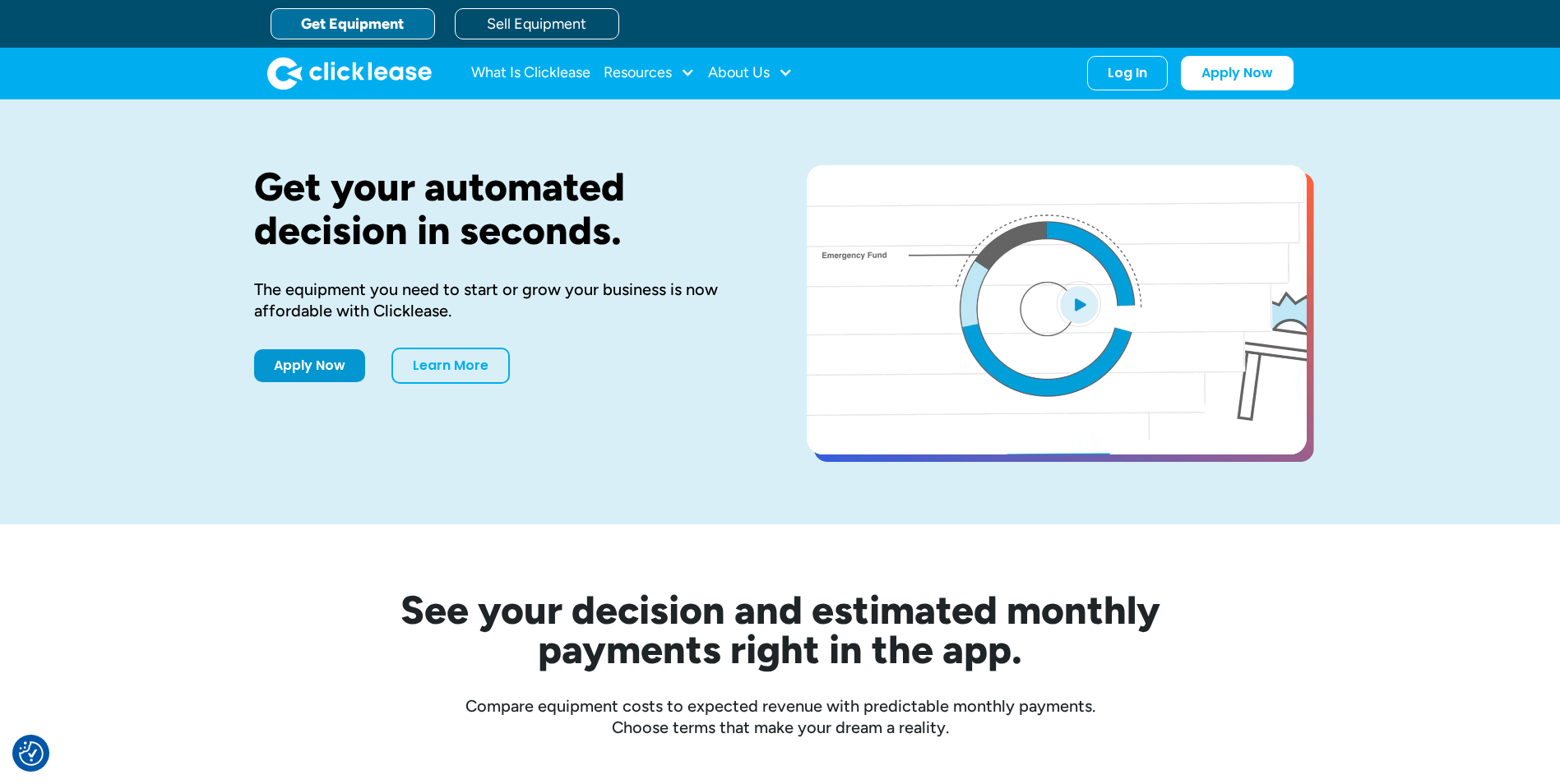
click at [403, 34] on link "Get Equipment" at bounding box center [353, 24] width 165 height 31
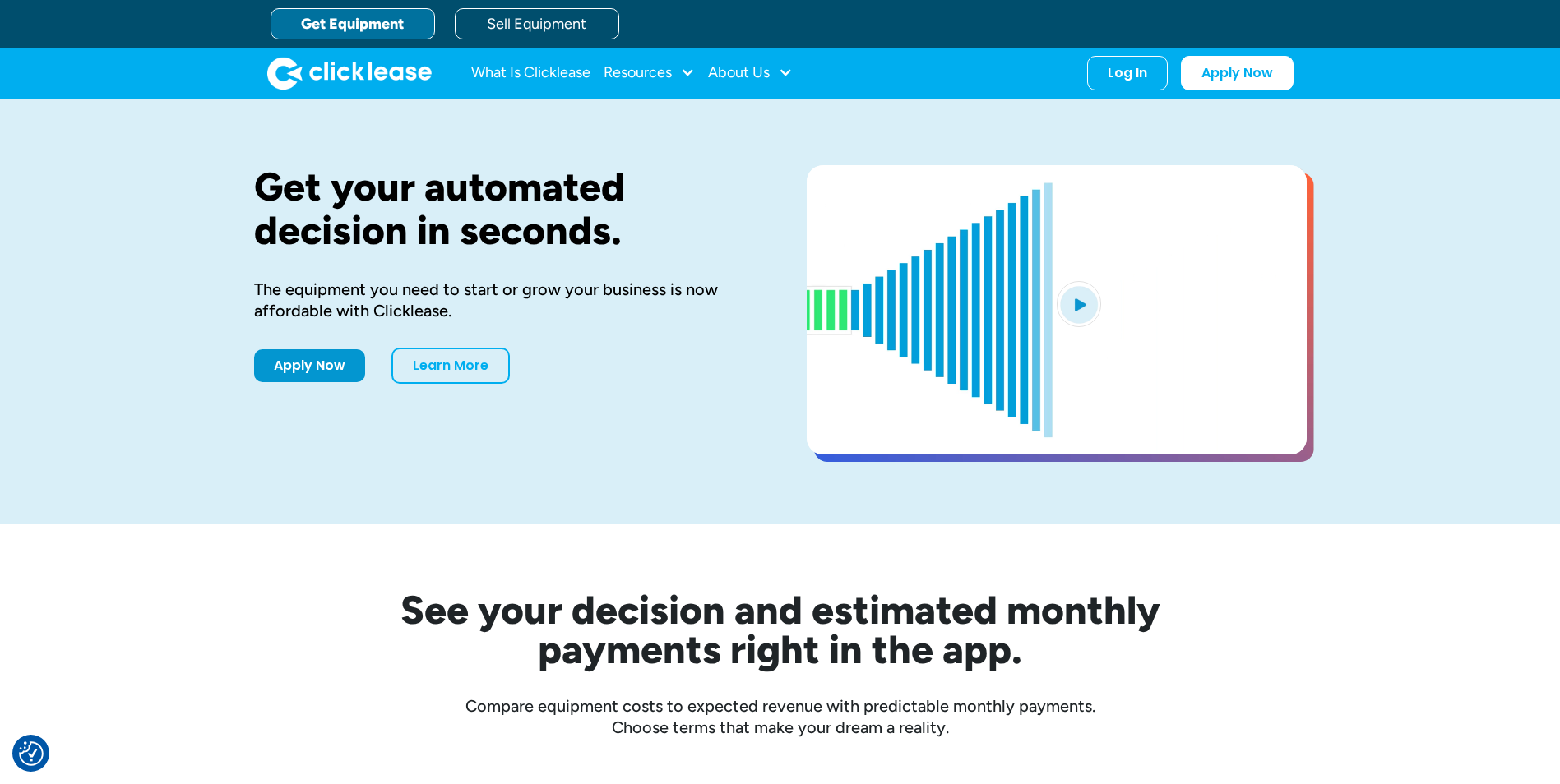
click at [384, 28] on link "Get Equipment" at bounding box center [353, 24] width 165 height 31
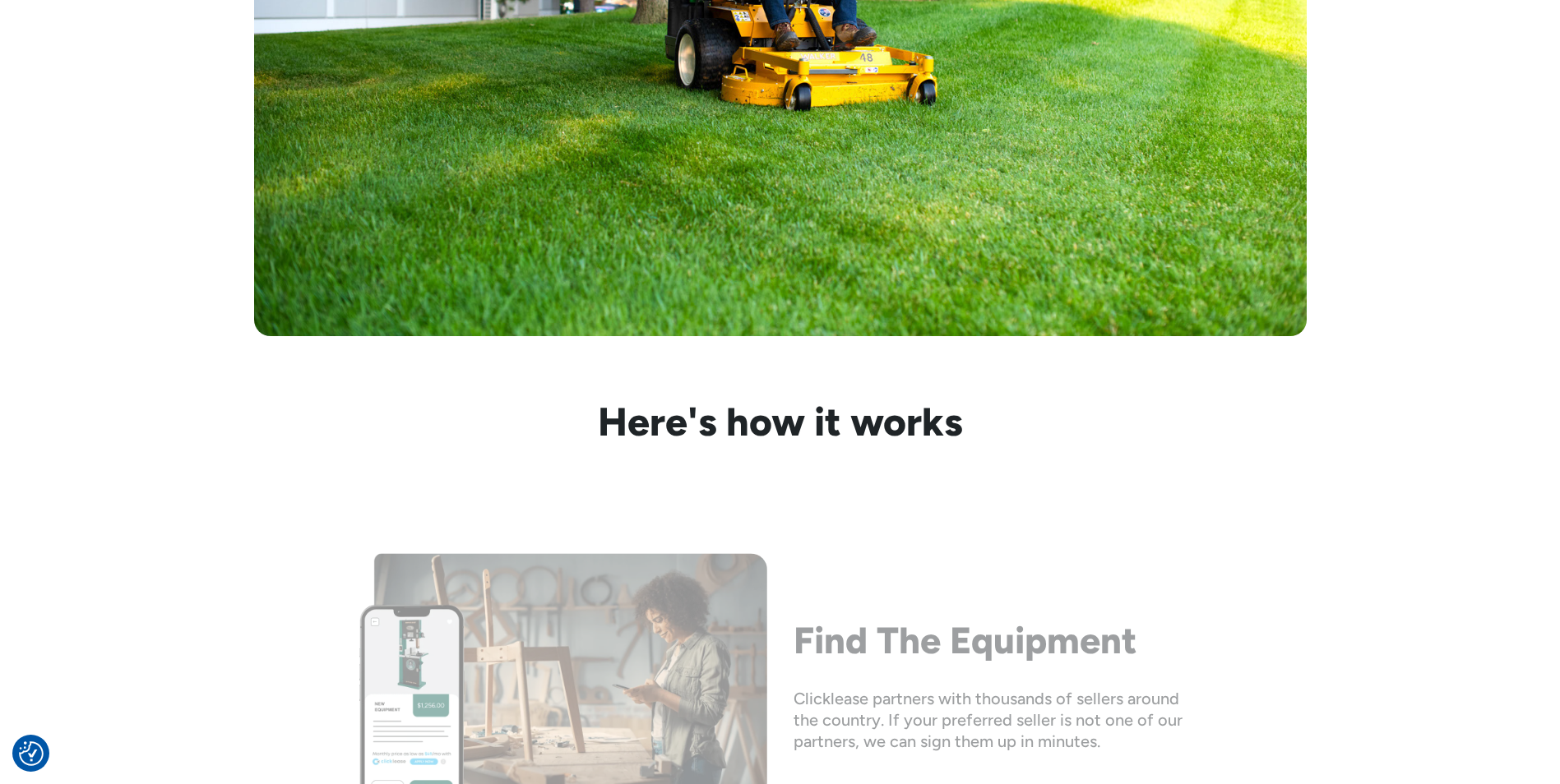
scroll to position [1233, 0]
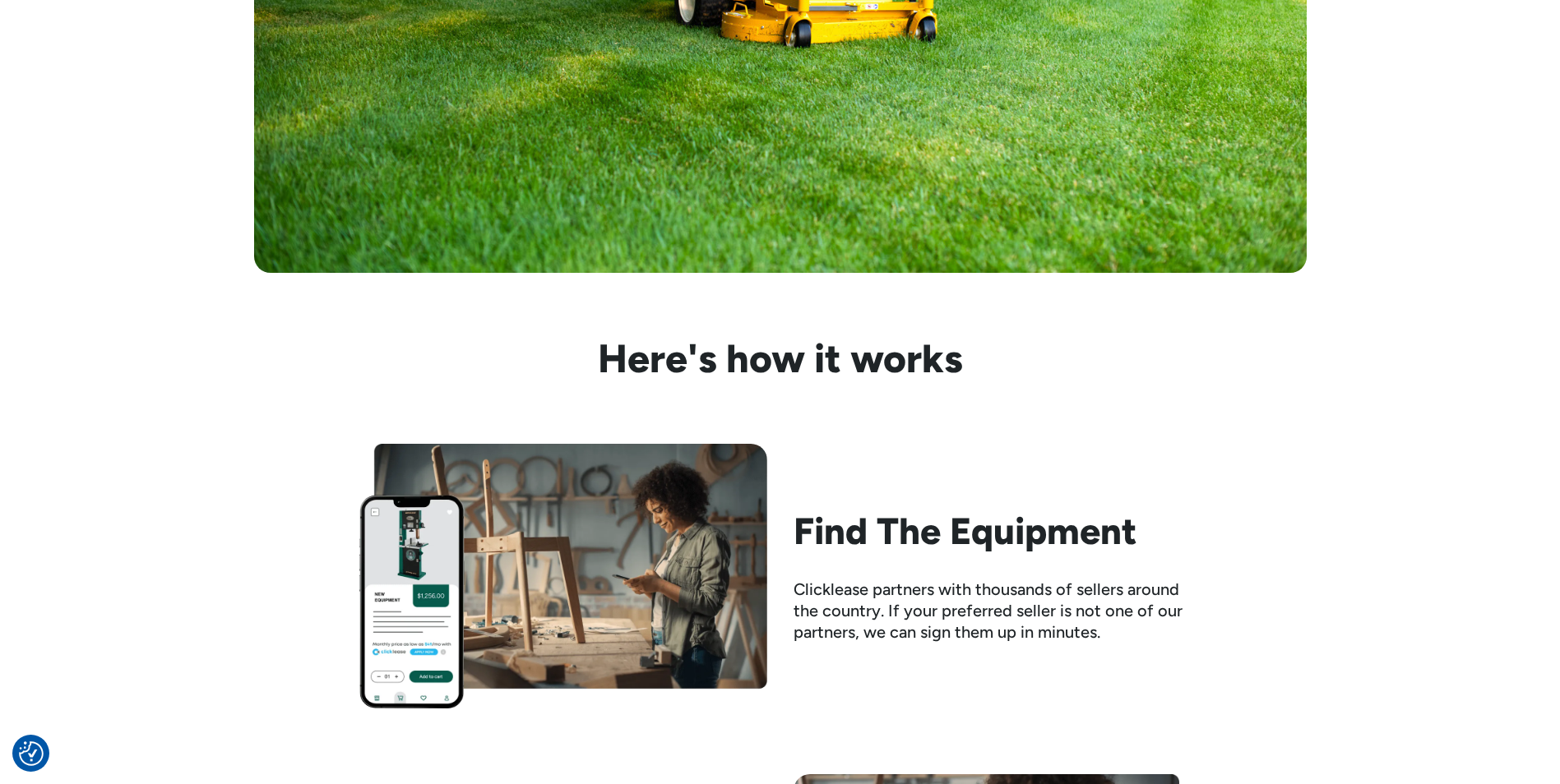
click at [928, 547] on h2 "Find The Equipment" at bounding box center [997, 531] width 407 height 42
click at [882, 607] on div "Clicklease partners with thousands of sellers around the country. If your prefe…" at bounding box center [997, 611] width 407 height 64
click at [589, 608] on img at bounding box center [563, 576] width 407 height 265
click at [364, 620] on img at bounding box center [563, 576] width 407 height 265
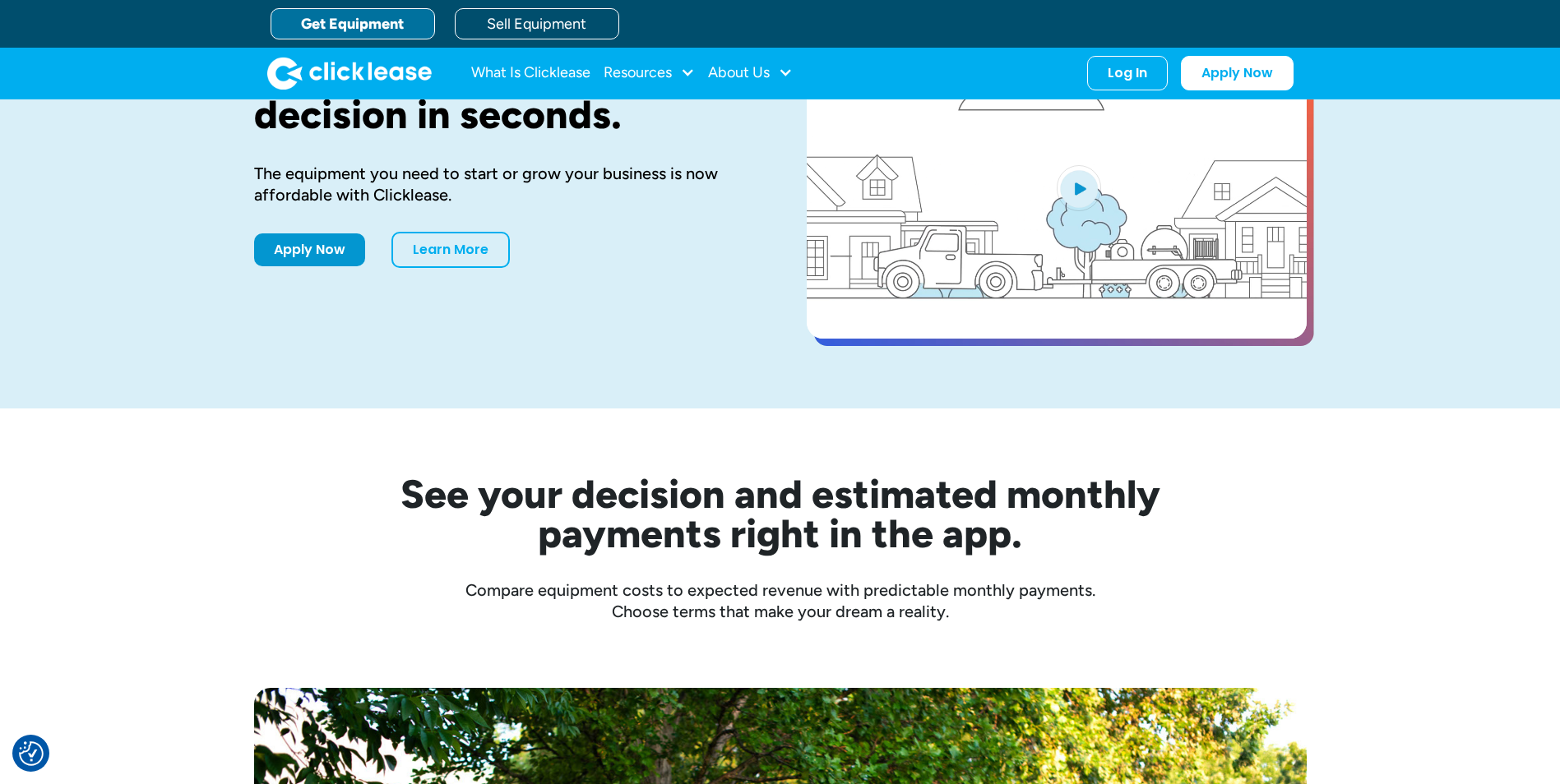
scroll to position [0, 0]
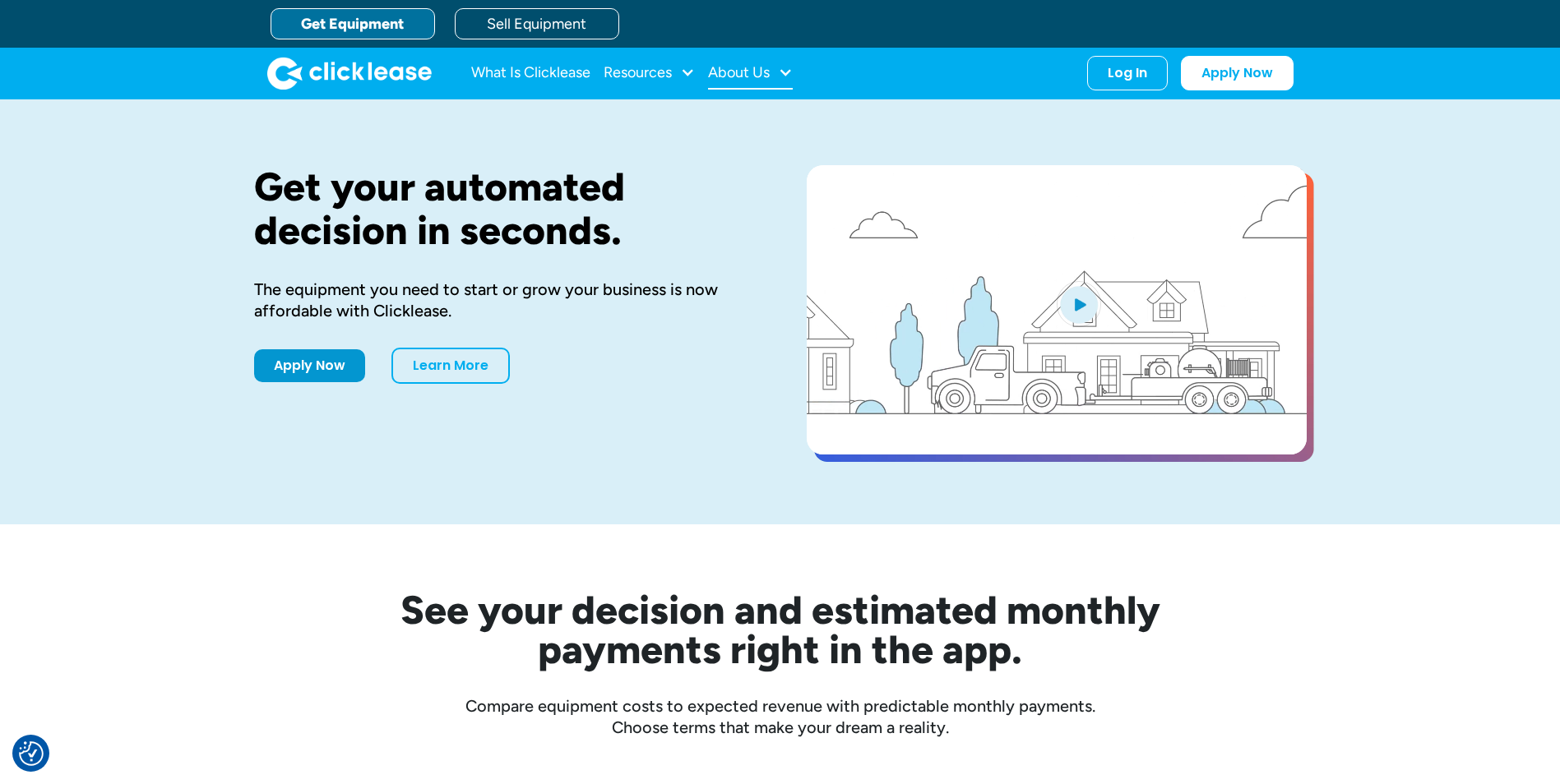
click at [766, 72] on div "About Us" at bounding box center [738, 72] width 62 height 0
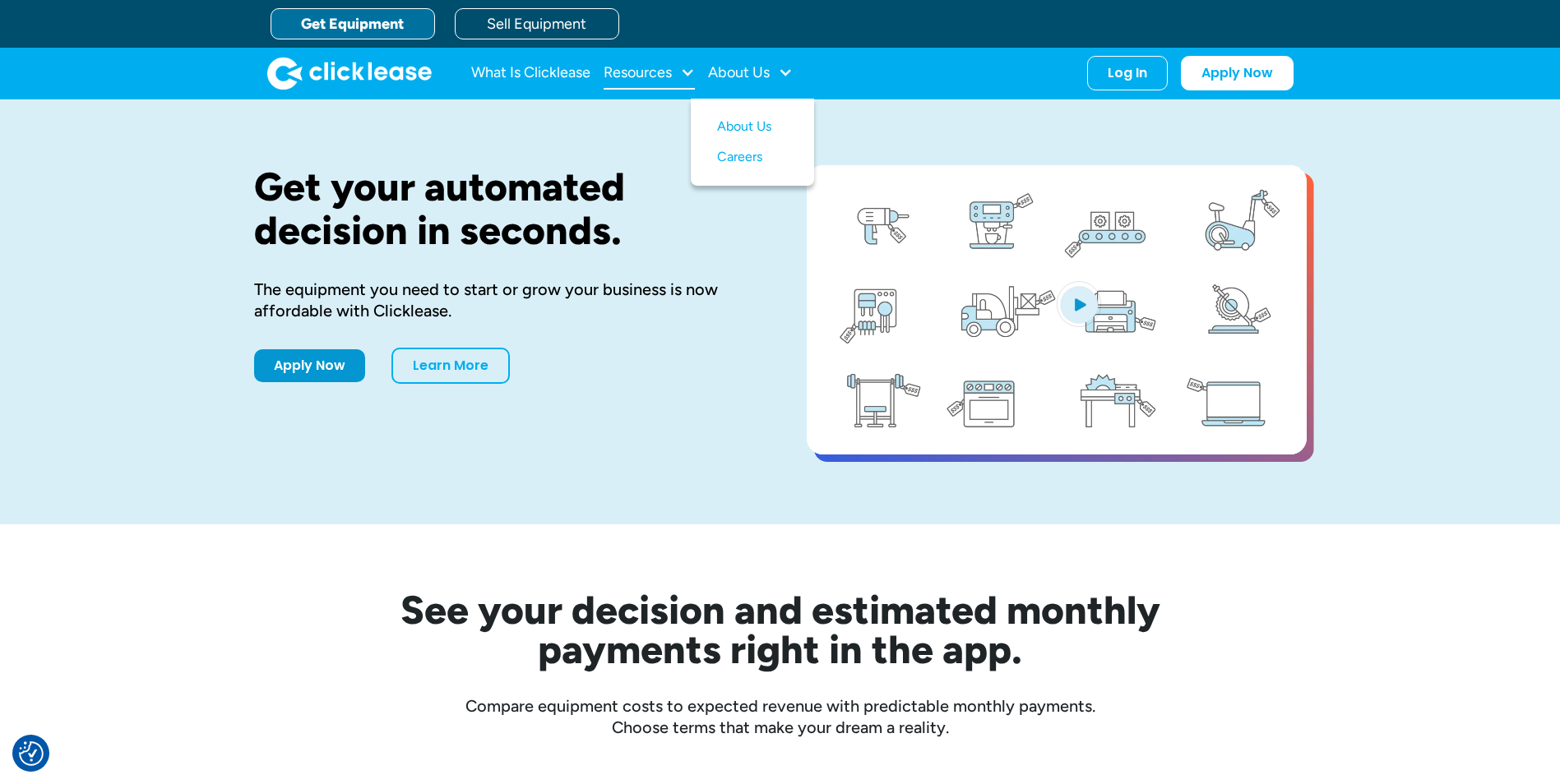
click at [663, 72] on div "Resources" at bounding box center [637, 72] width 68 height 0
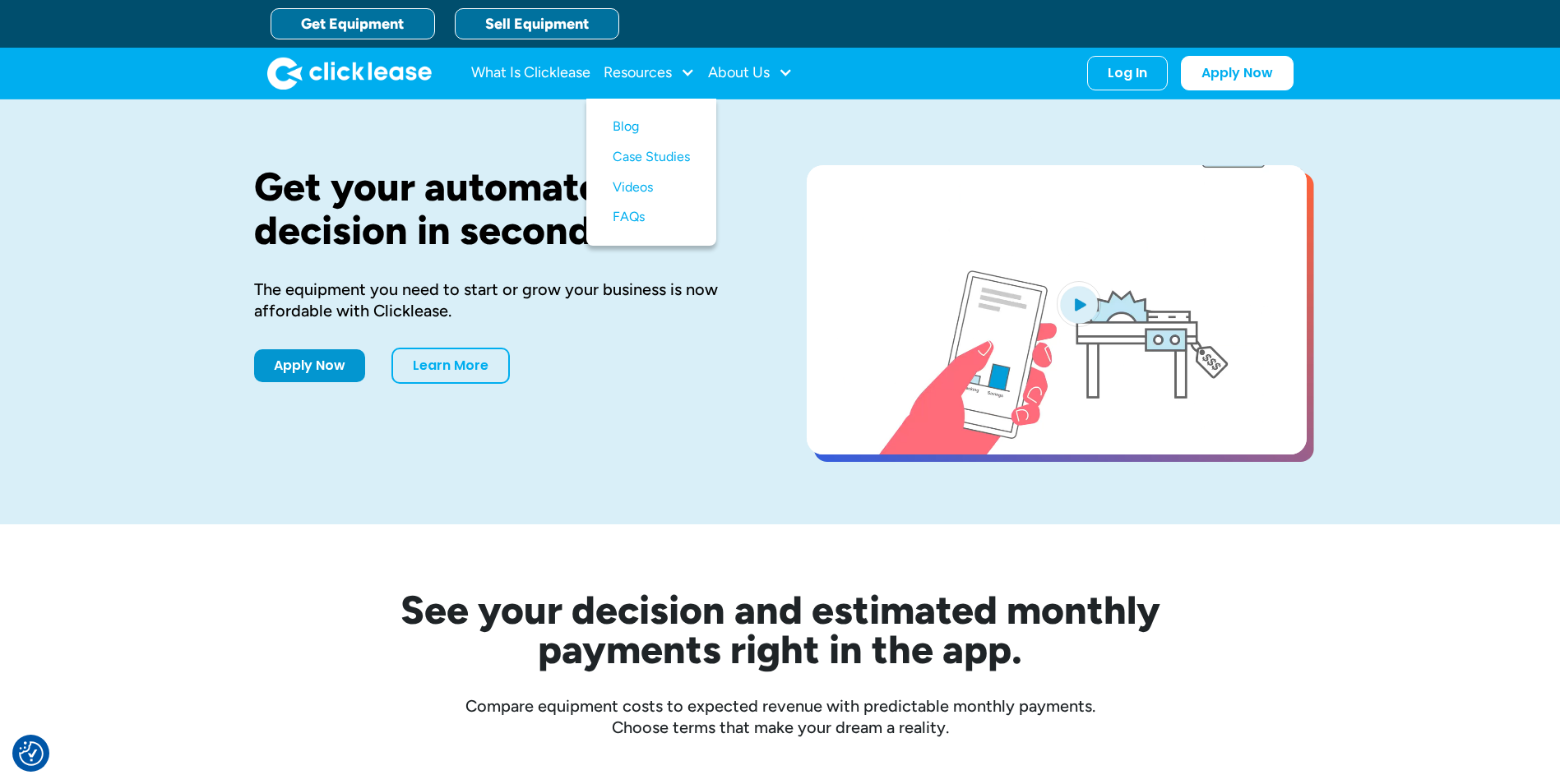
click at [558, 13] on link "Sell Equipment" at bounding box center [537, 24] width 165 height 31
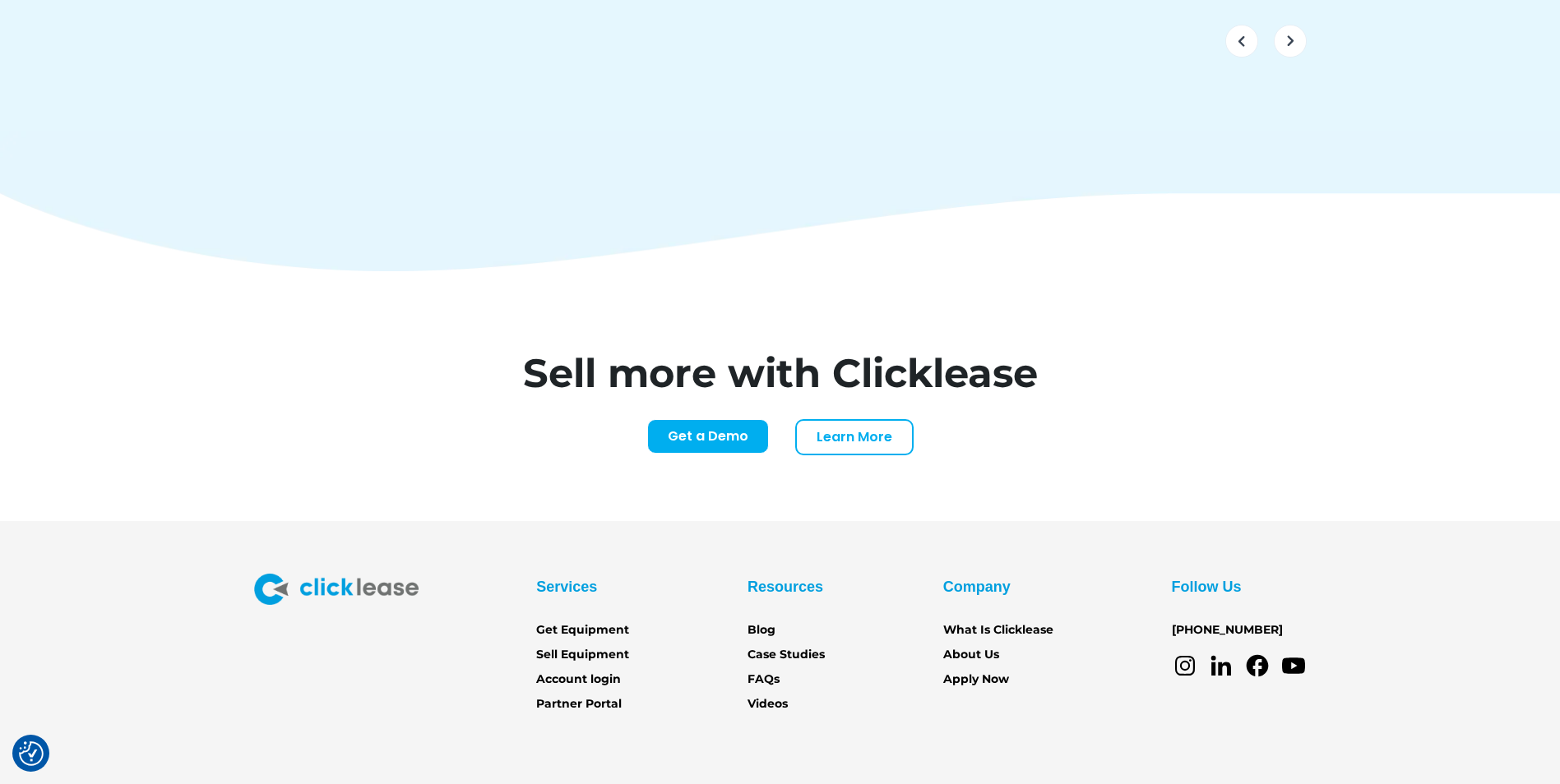
scroll to position [6880, 0]
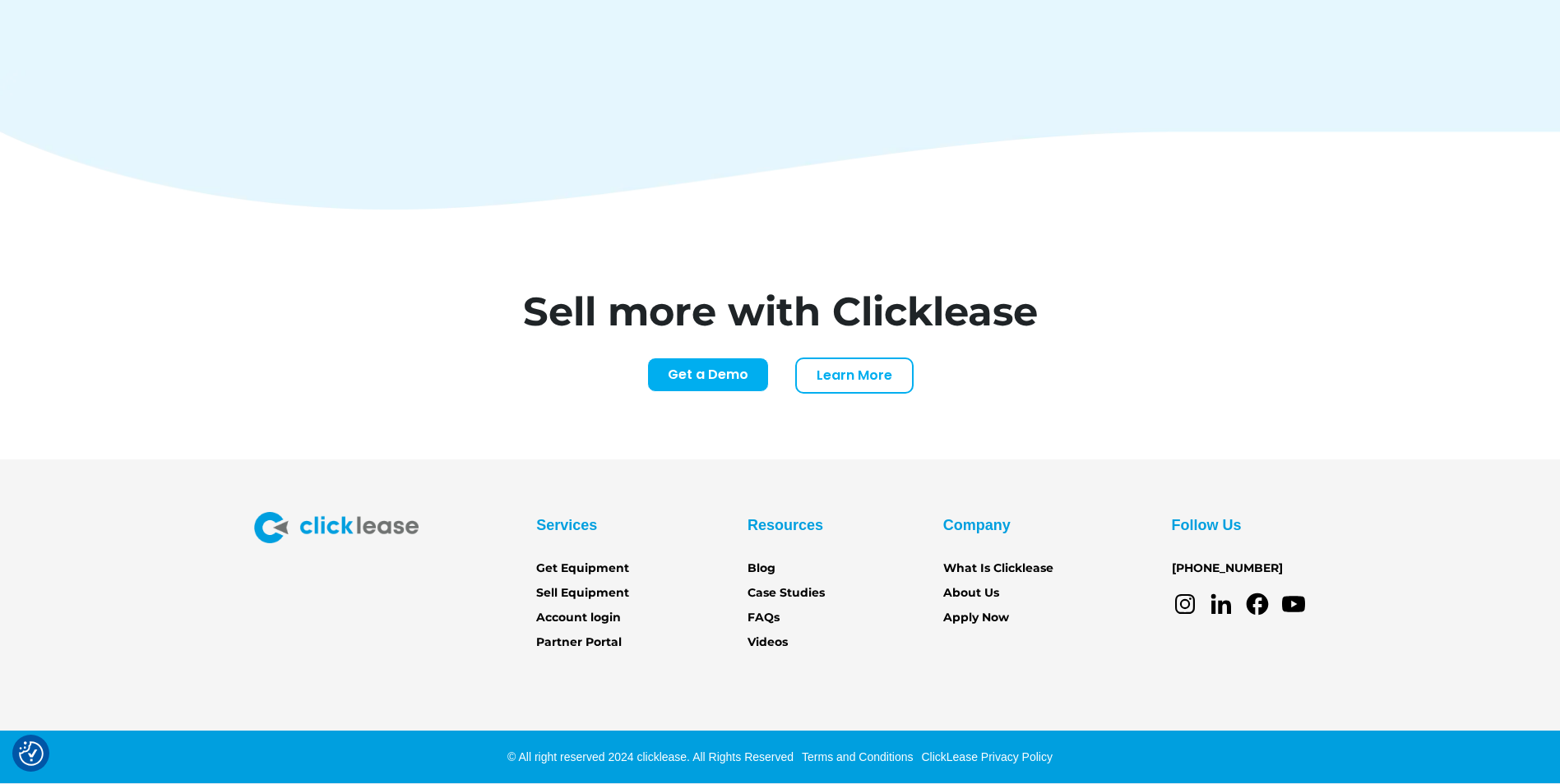
click at [341, 533] on img at bounding box center [336, 527] width 165 height 31
